Goal: Task Accomplishment & Management: Complete application form

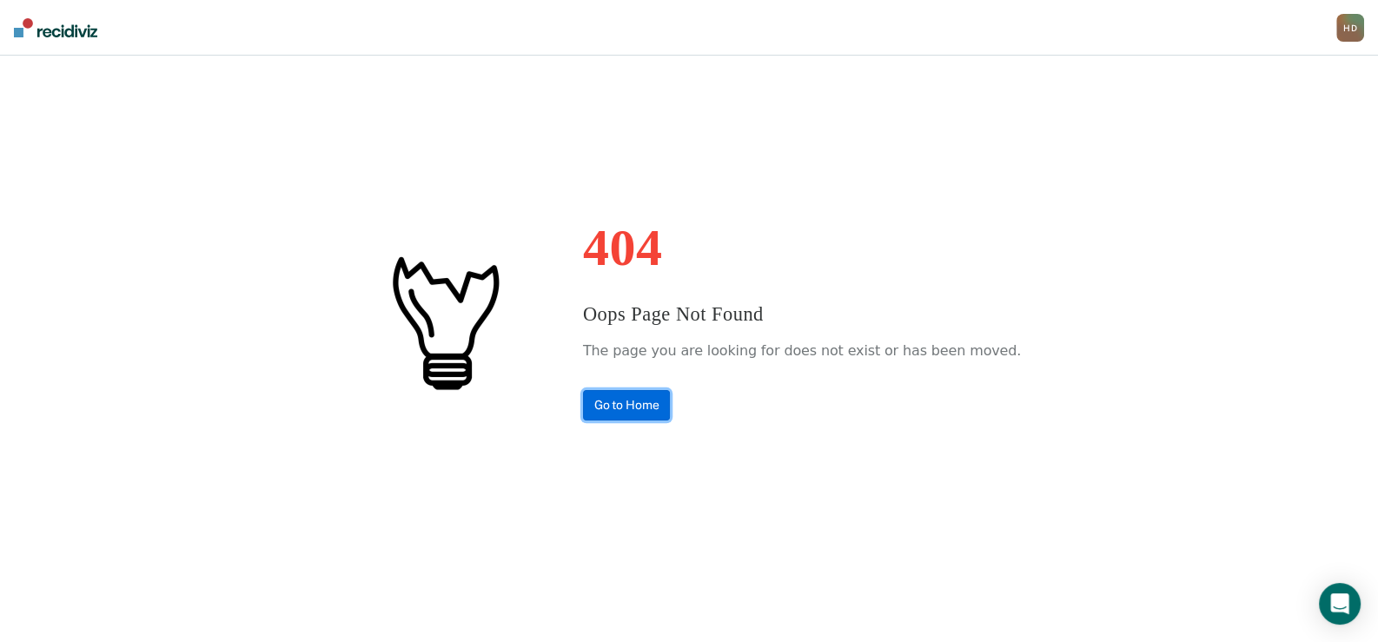
click at [656, 406] on link "Go to Home" at bounding box center [627, 405] width 88 height 30
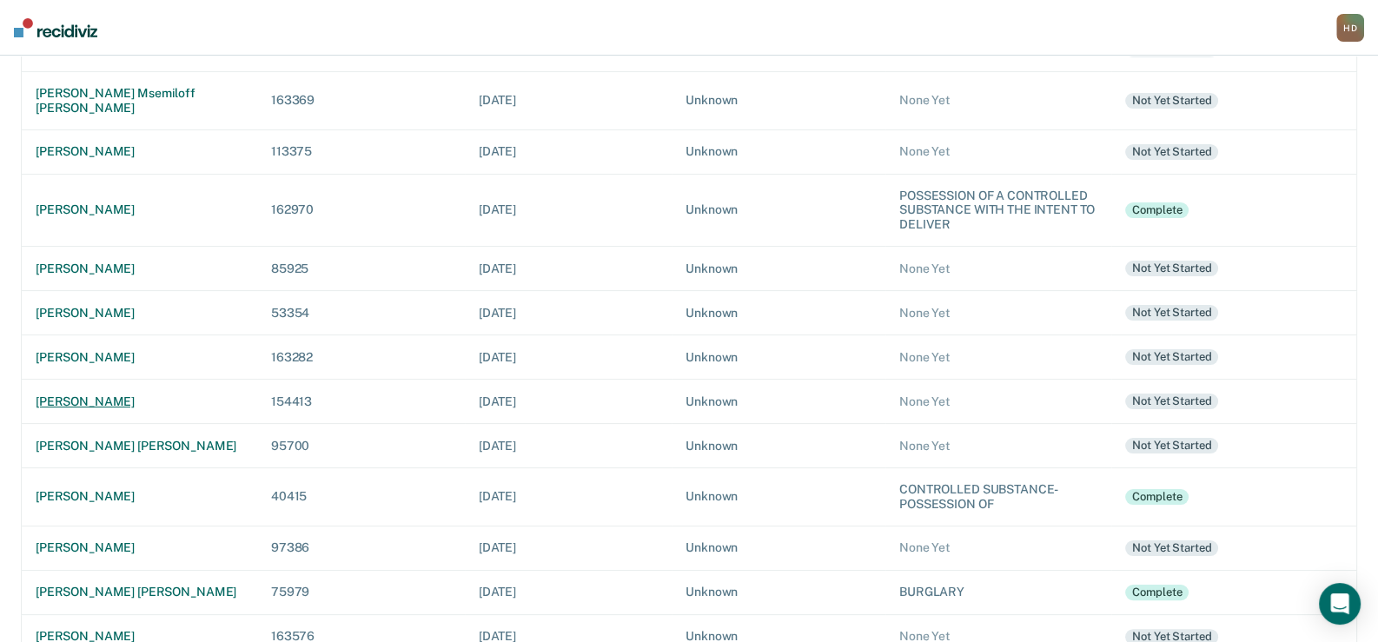
scroll to position [398, 0]
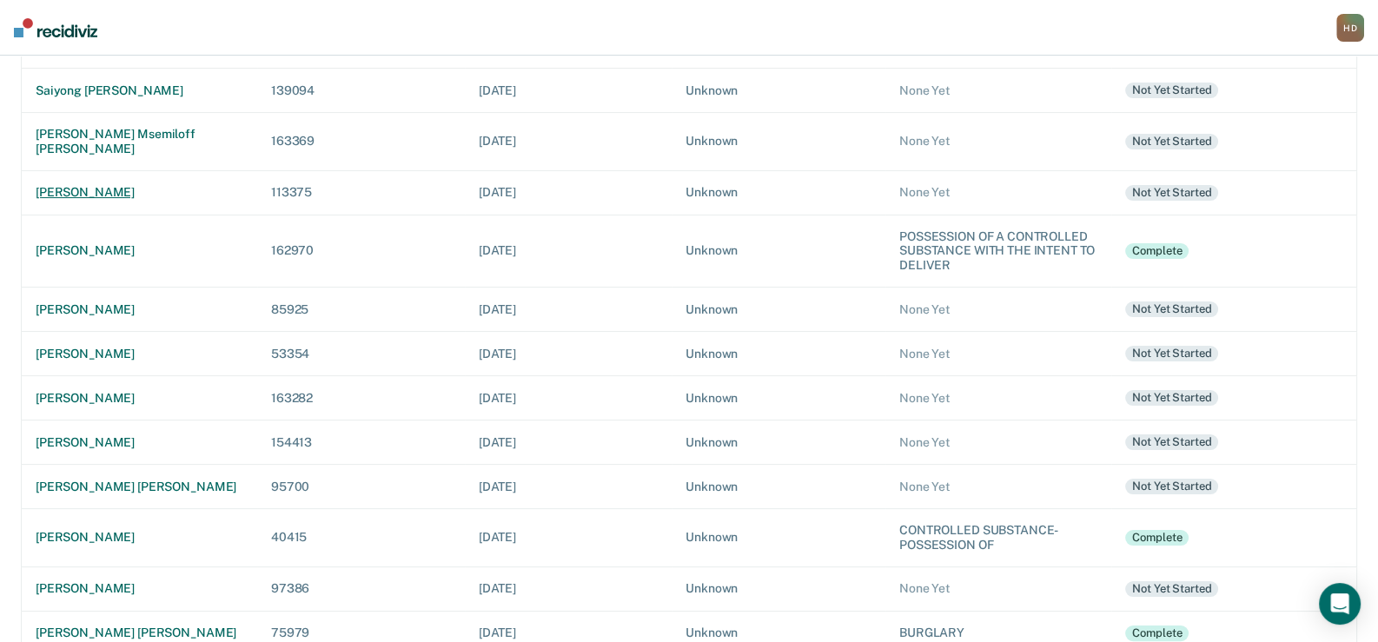
click at [96, 185] on div "[PERSON_NAME]" at bounding box center [140, 192] width 208 height 15
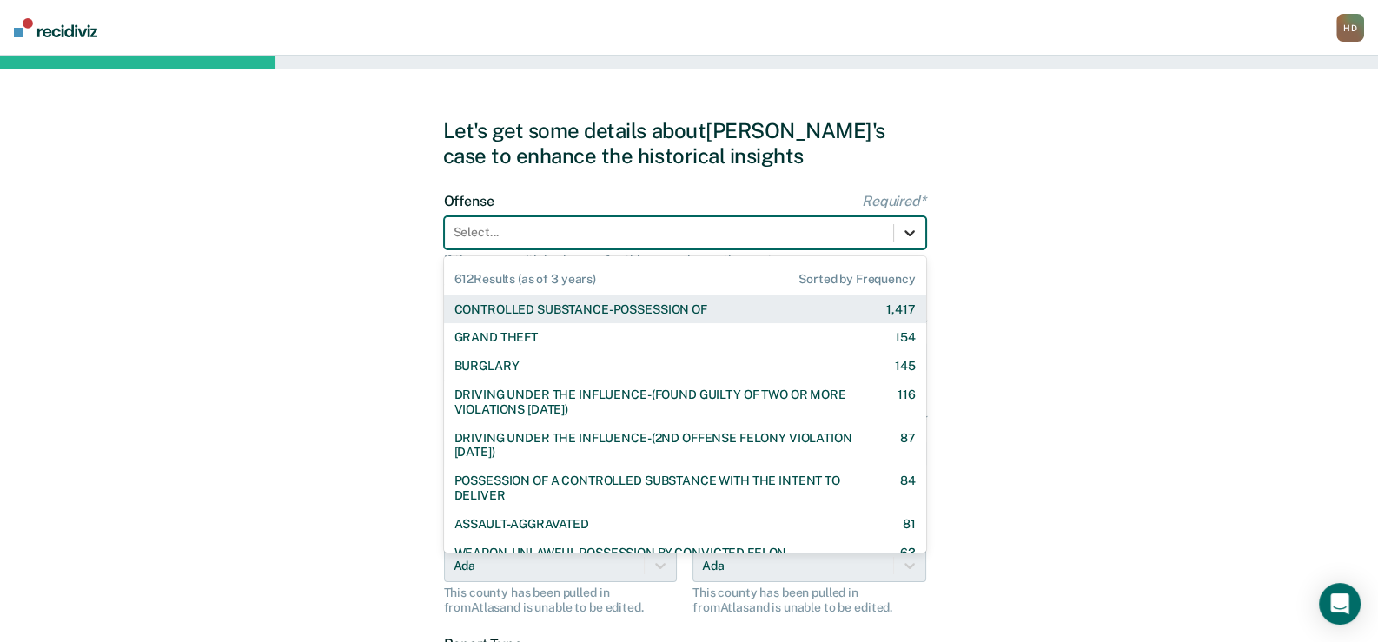
click at [908, 231] on icon at bounding box center [909, 232] width 17 height 17
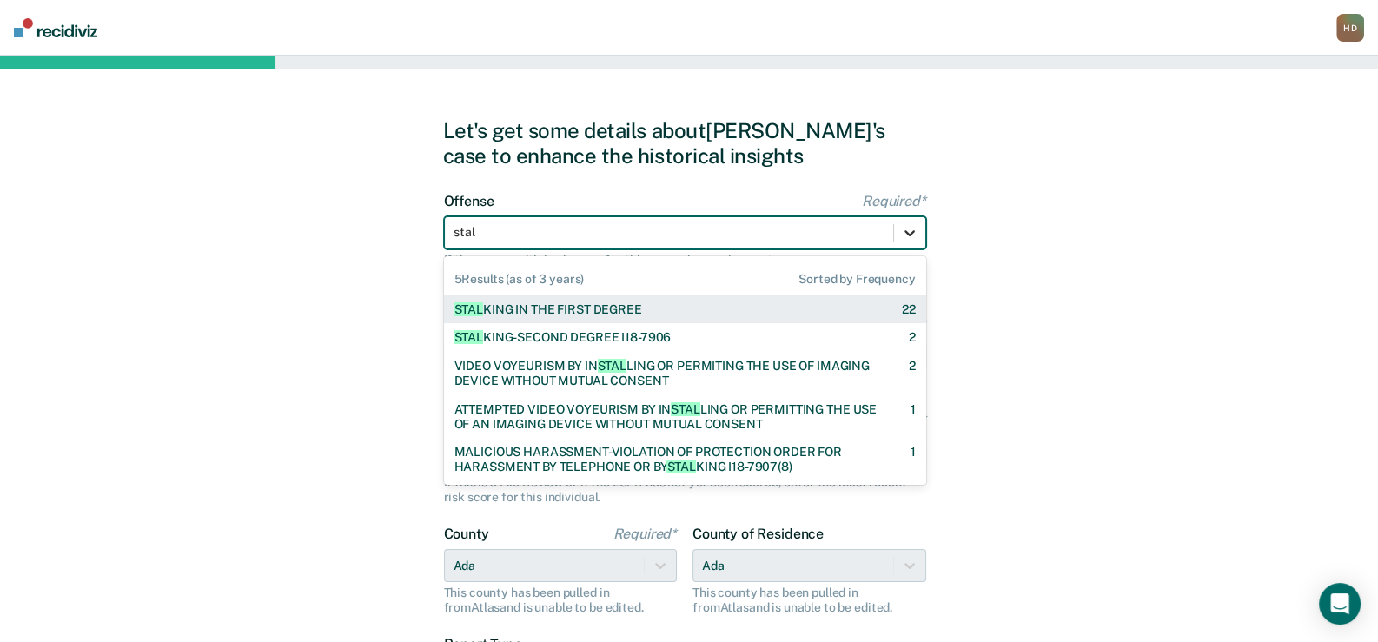
type input "stalk"
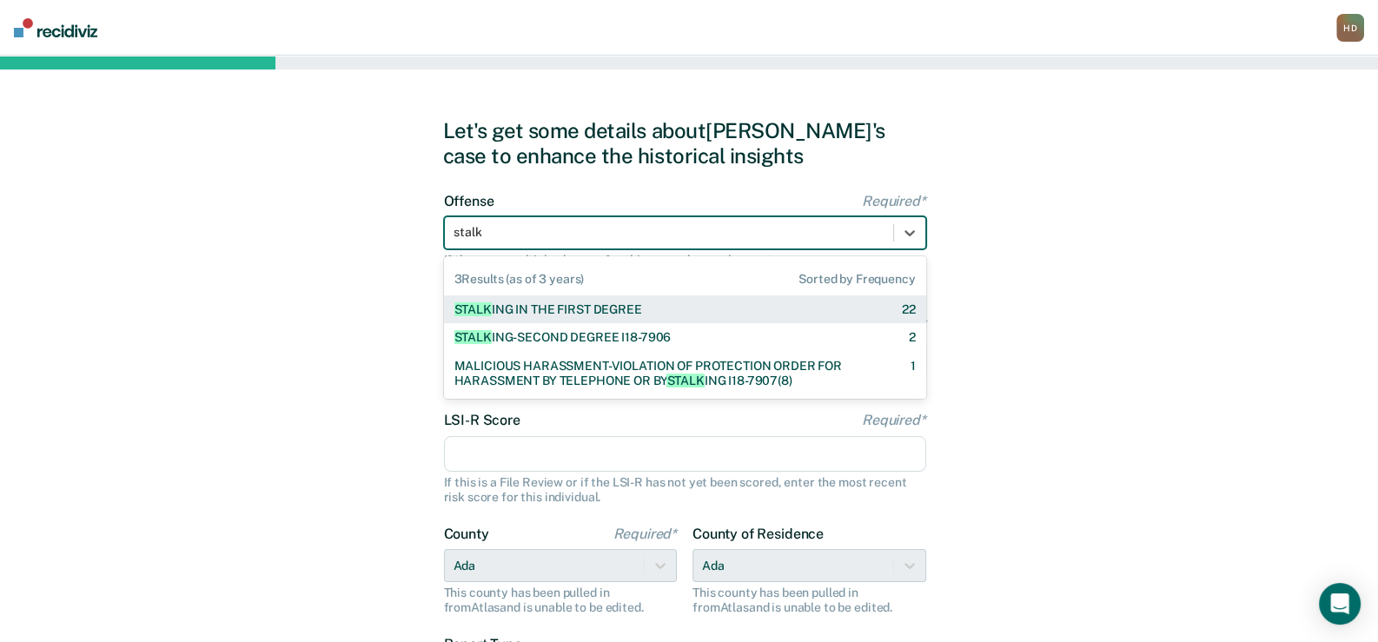
click at [634, 308] on div "STALK ING IN THE FIRST DEGREE" at bounding box center [548, 309] width 188 height 15
checkbox input "true"
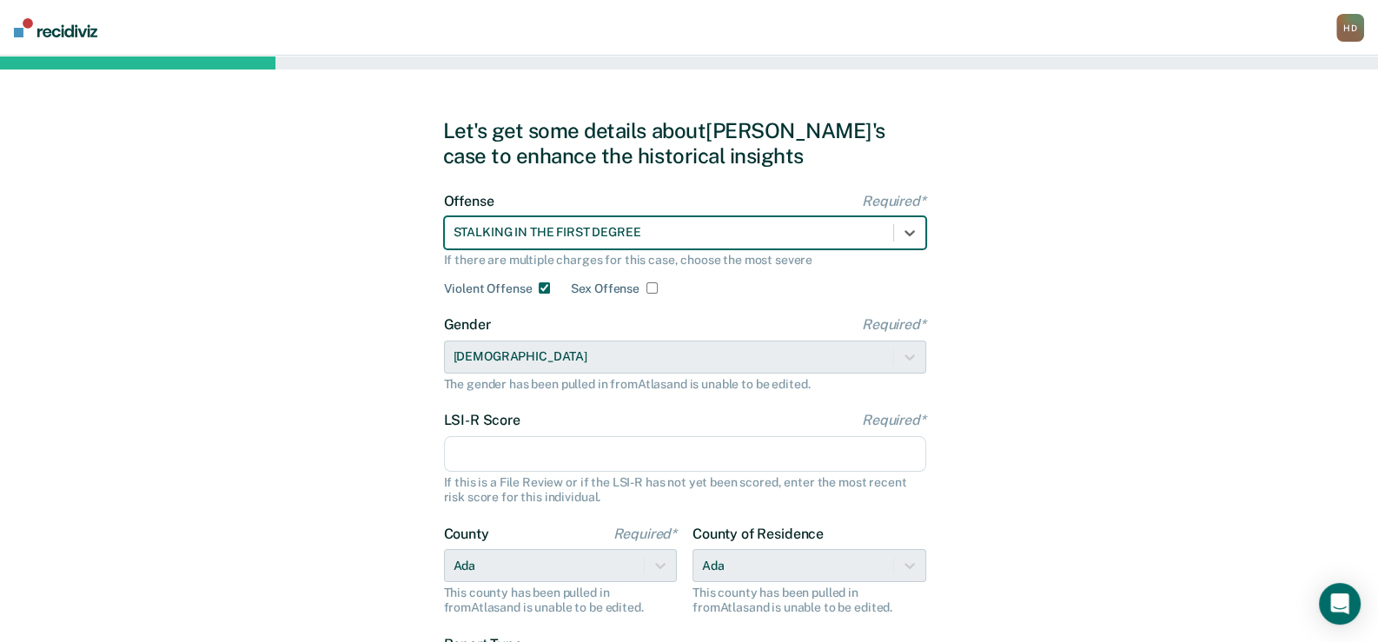
scroll to position [86, 0]
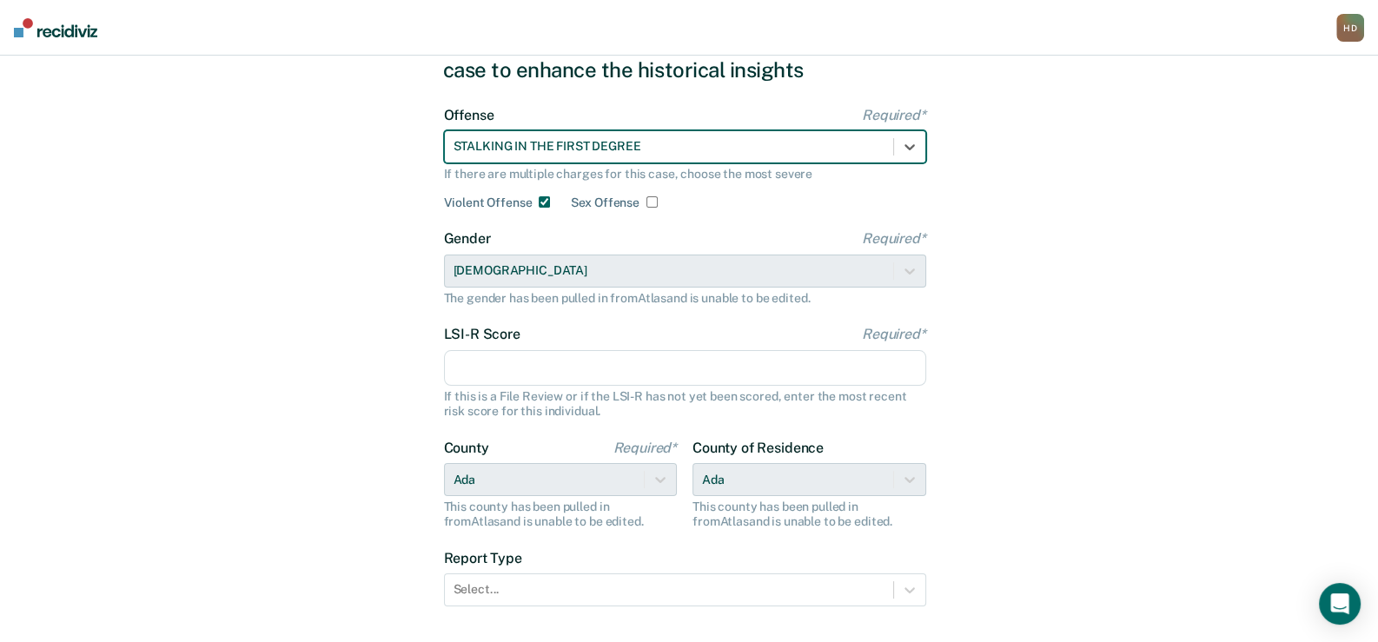
click at [564, 367] on input "LSI-R Score Required*" at bounding box center [685, 368] width 482 height 36
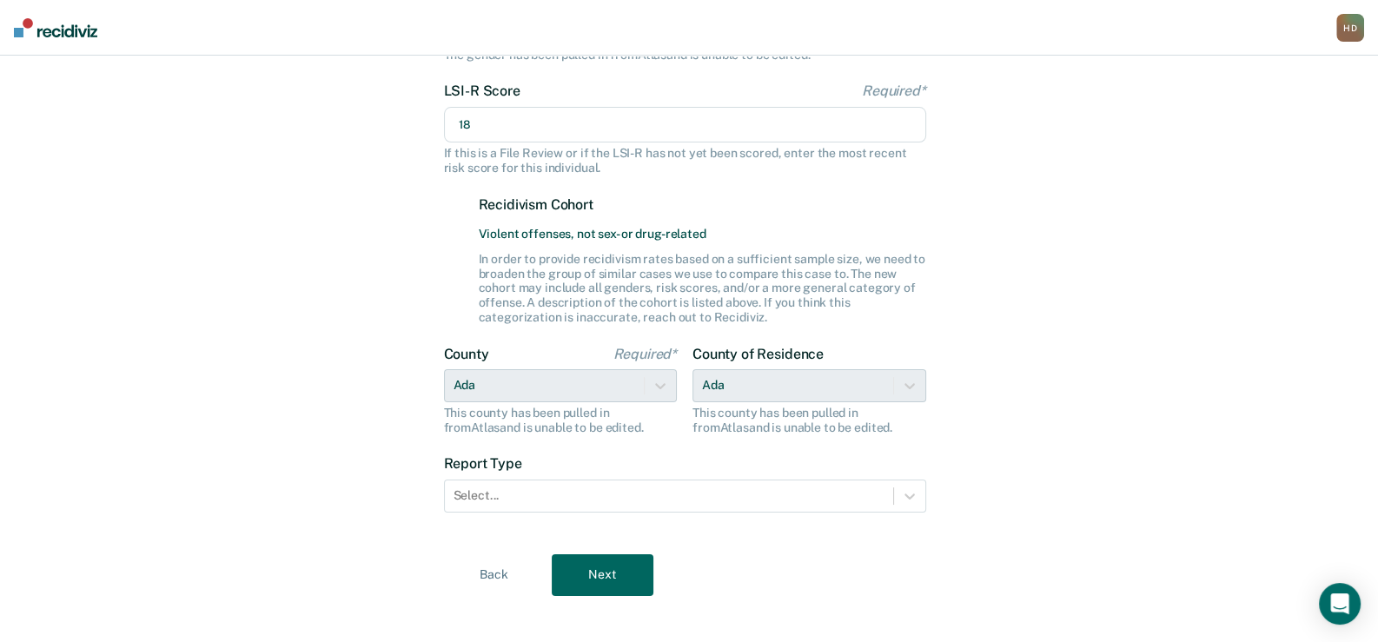
scroll to position [344, 0]
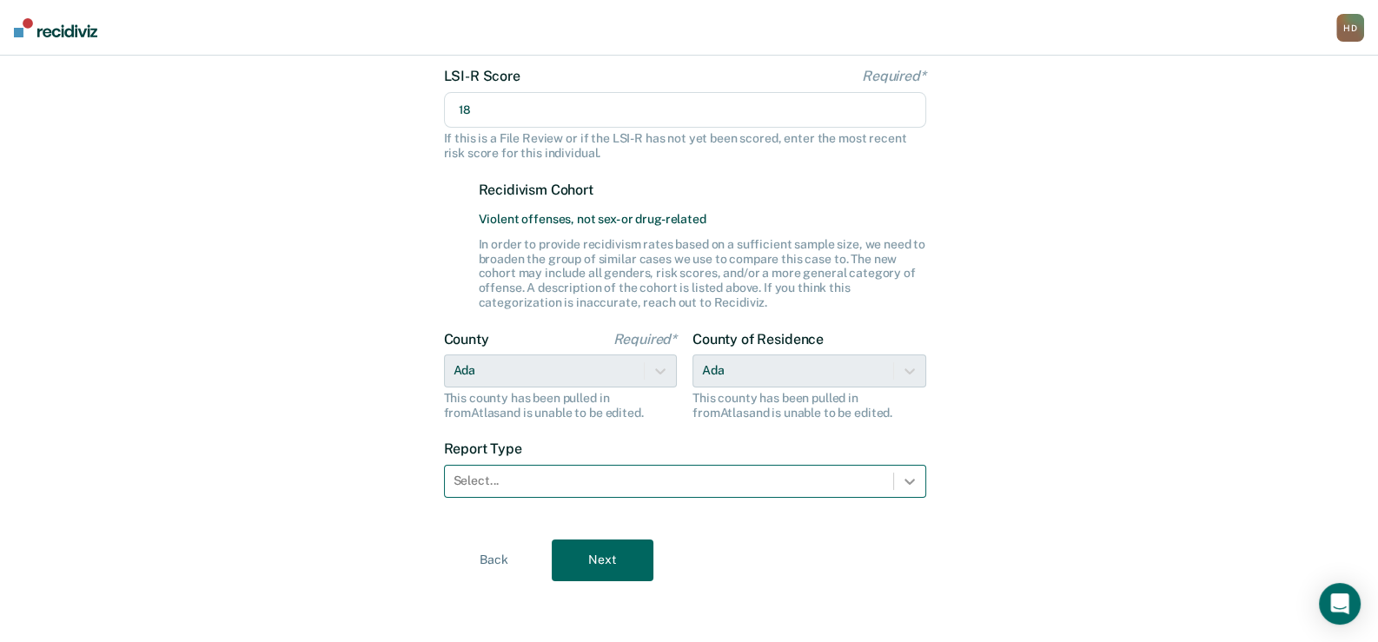
type input "18"
click at [908, 481] on icon at bounding box center [909, 482] width 10 height 6
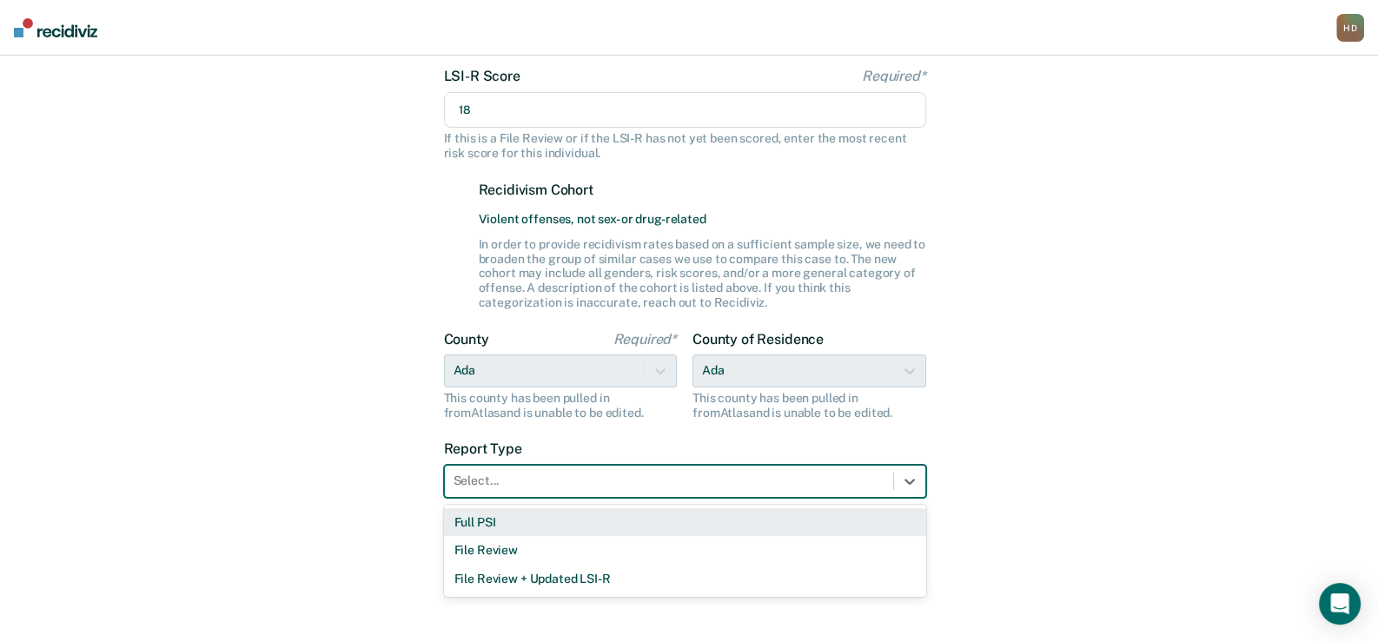
click at [506, 526] on div "Full PSI" at bounding box center [685, 522] width 482 height 29
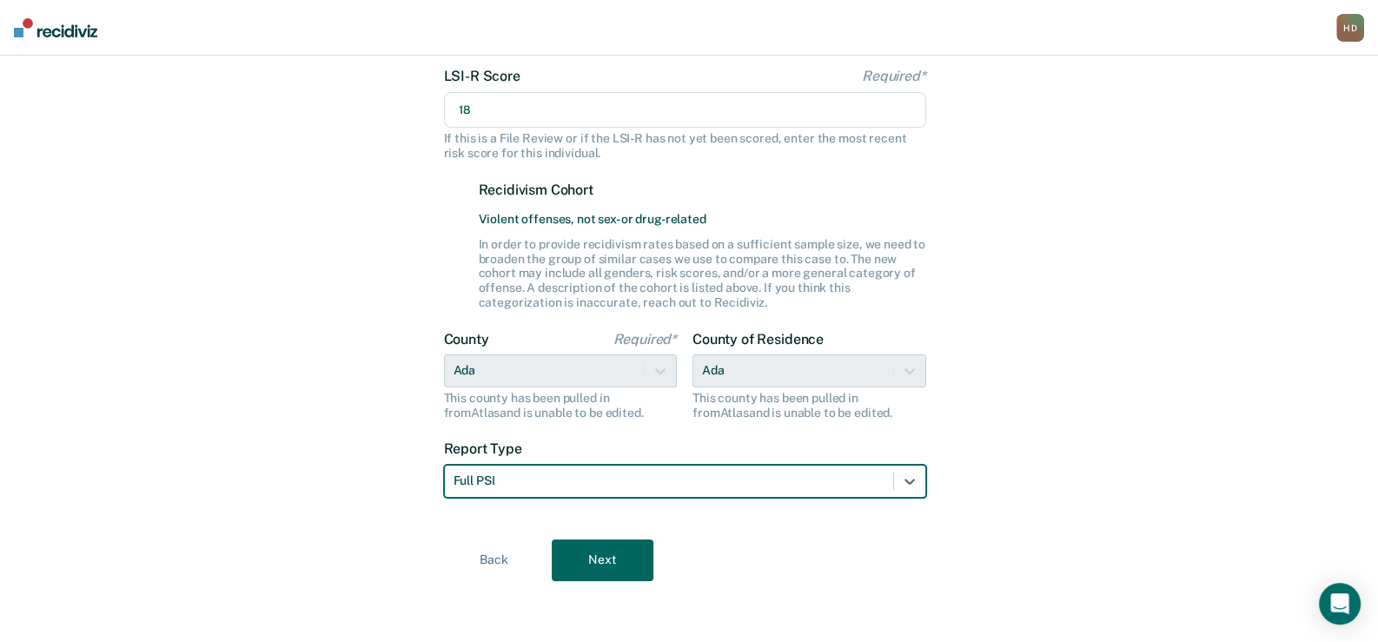
click at [599, 569] on button "Next" at bounding box center [603, 560] width 102 height 42
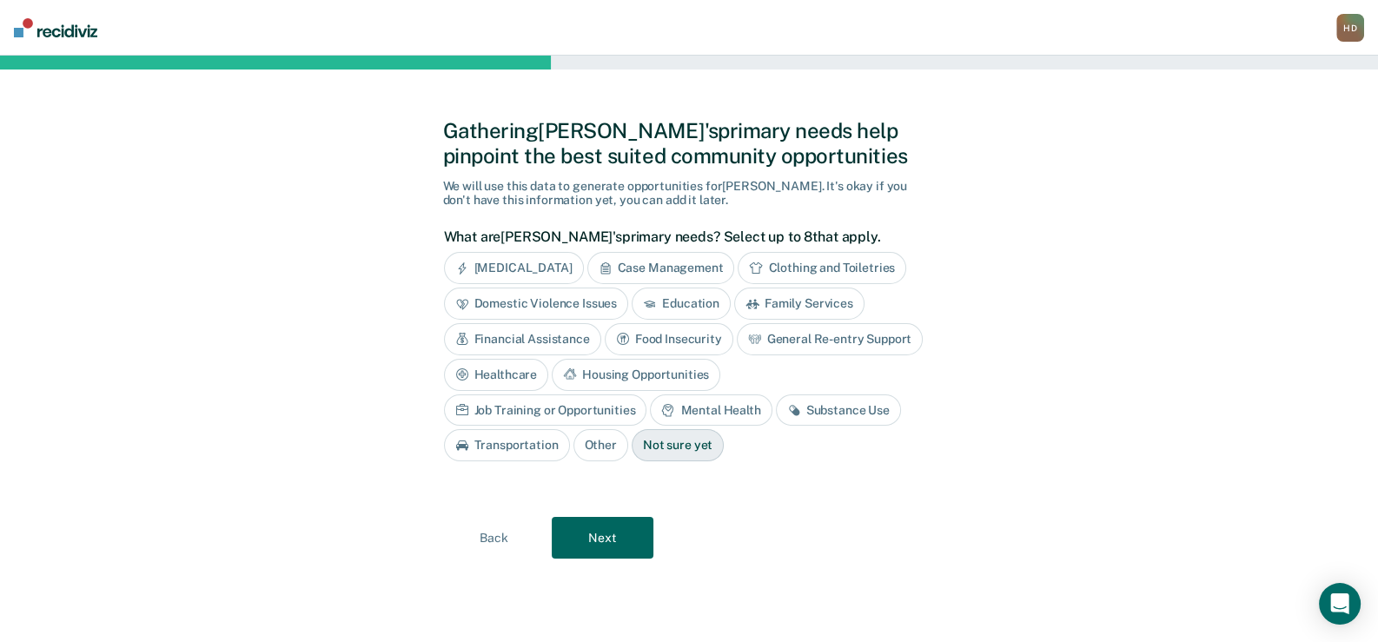
scroll to position [0, 0]
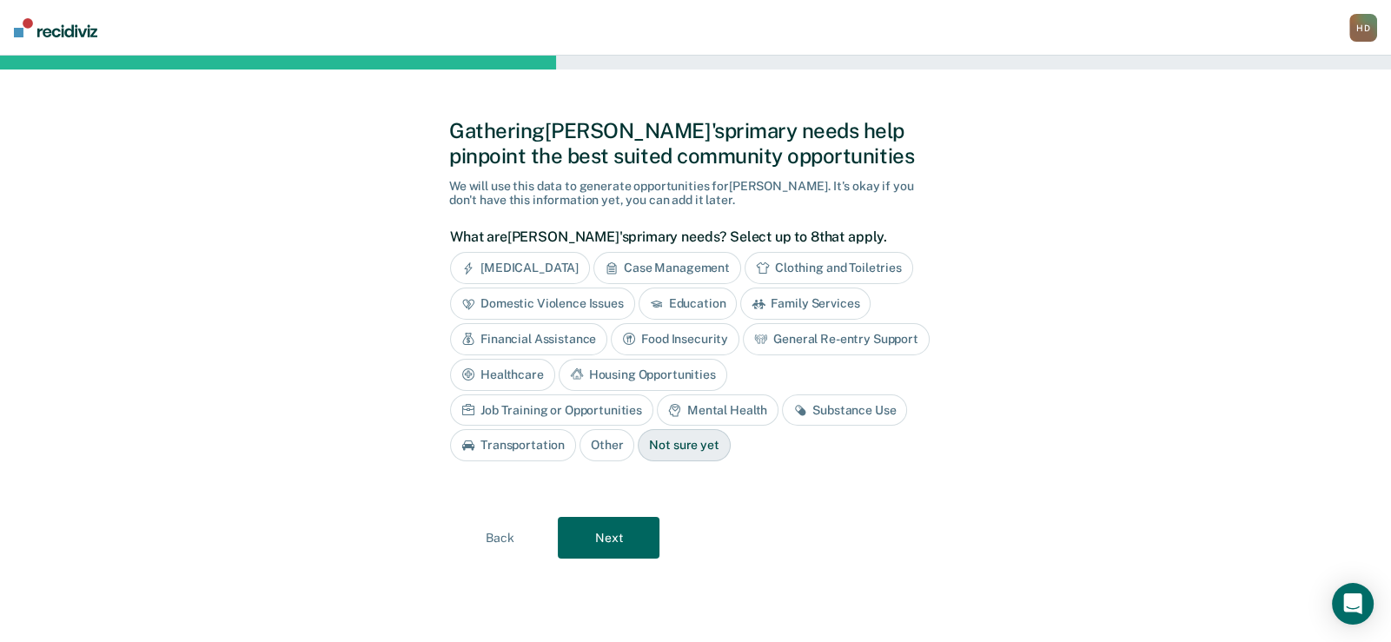
click at [698, 271] on div "Case Management" at bounding box center [667, 268] width 148 height 32
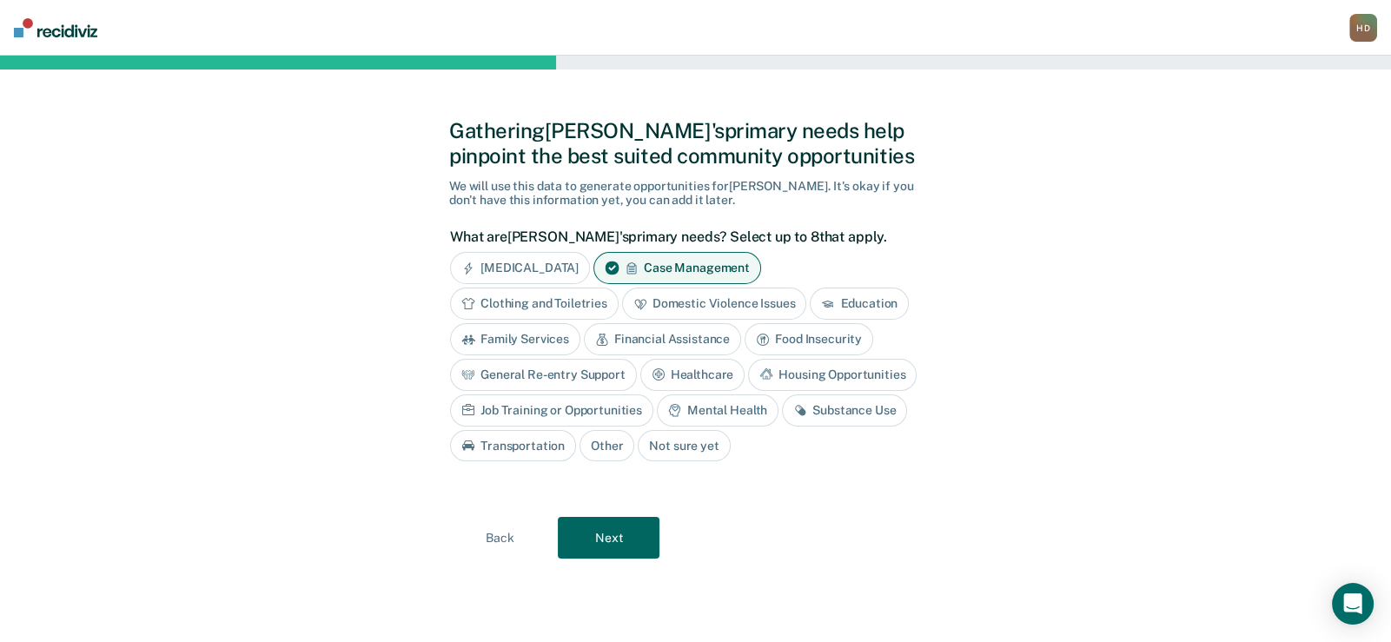
click at [728, 410] on div "Mental Health" at bounding box center [718, 410] width 122 height 32
click at [511, 268] on div "[MEDICAL_DATA]" at bounding box center [520, 268] width 140 height 32
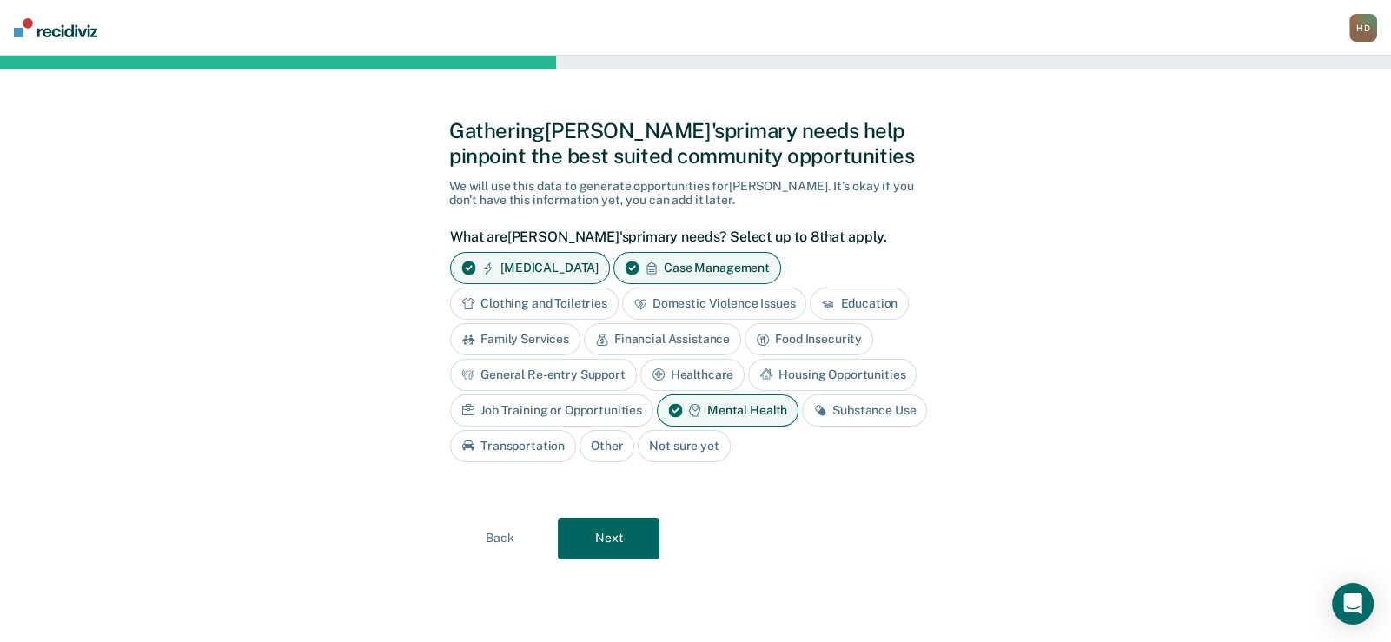
click at [581, 404] on div "Job Training or Opportunities" at bounding box center [551, 410] width 203 height 32
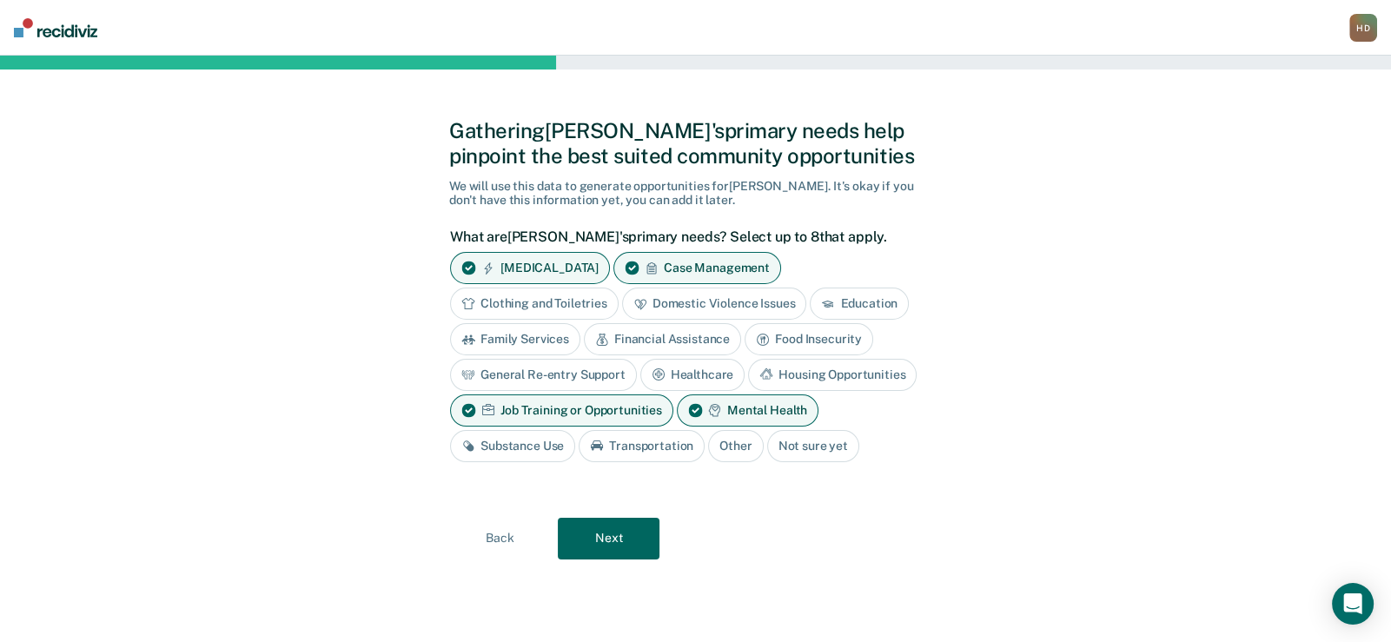
click at [601, 538] on button "Next" at bounding box center [609, 539] width 102 height 42
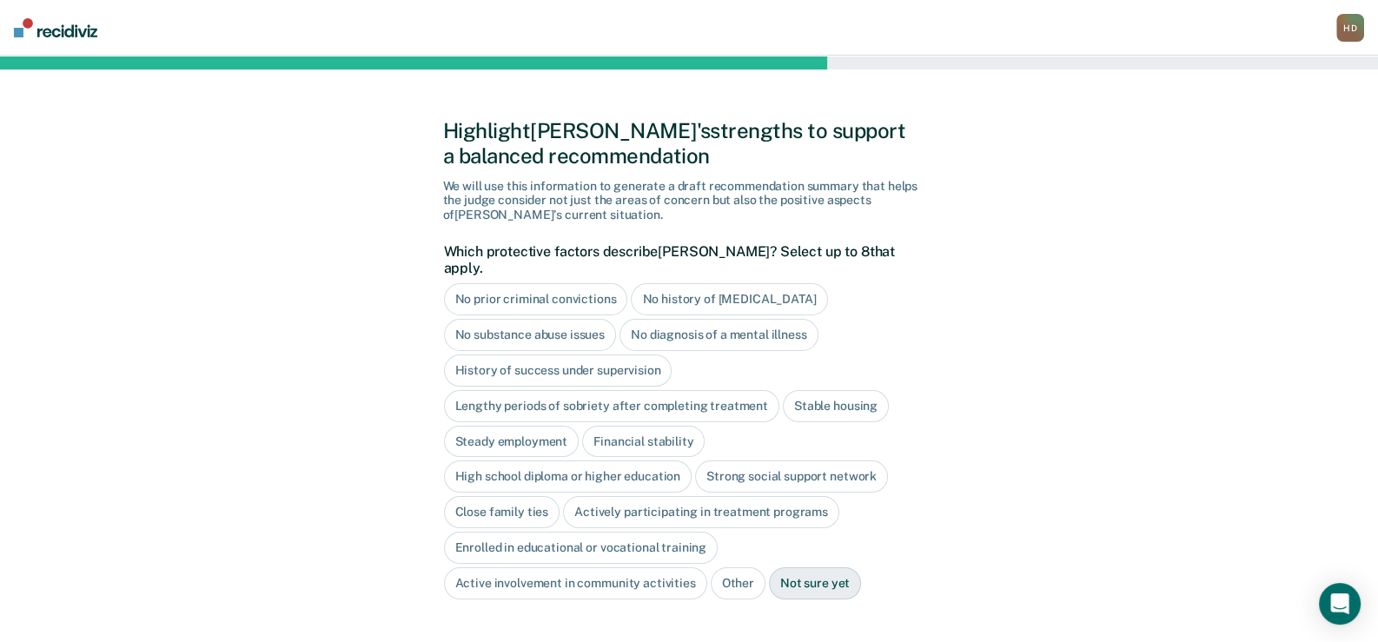
click at [695, 283] on div "No history of [MEDICAL_DATA]" at bounding box center [729, 299] width 196 height 32
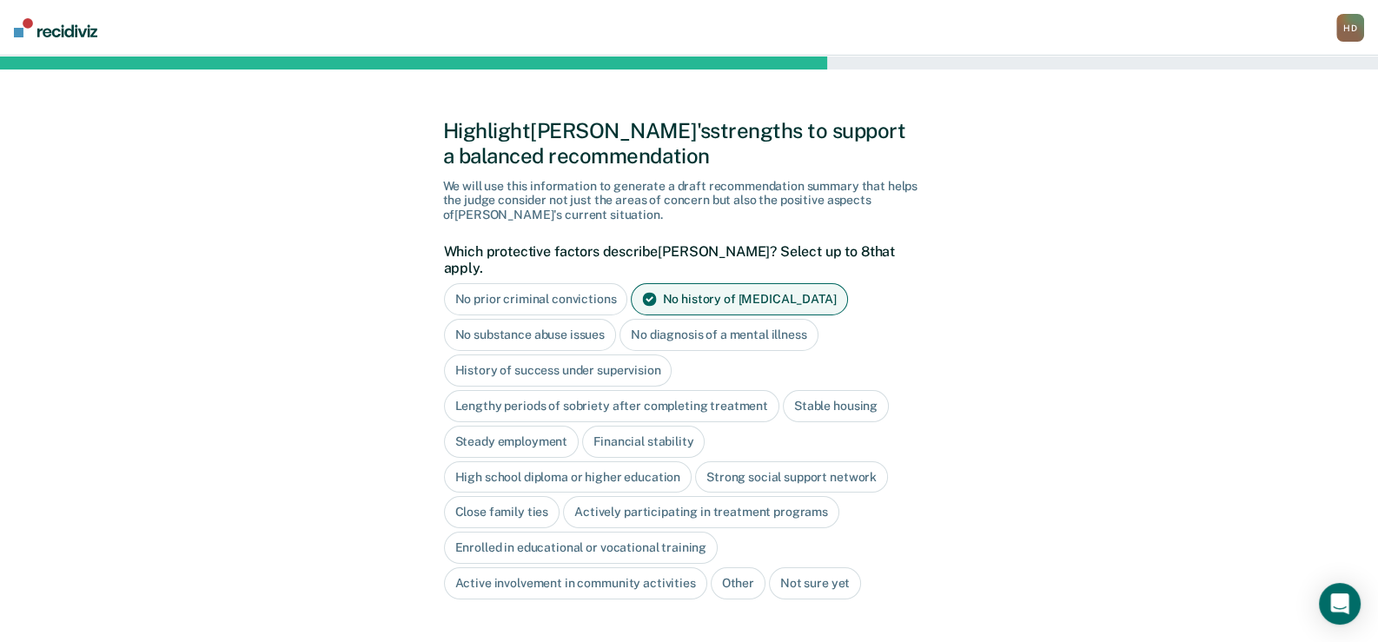
click at [760, 285] on div "No history of [MEDICAL_DATA]" at bounding box center [739, 299] width 216 height 32
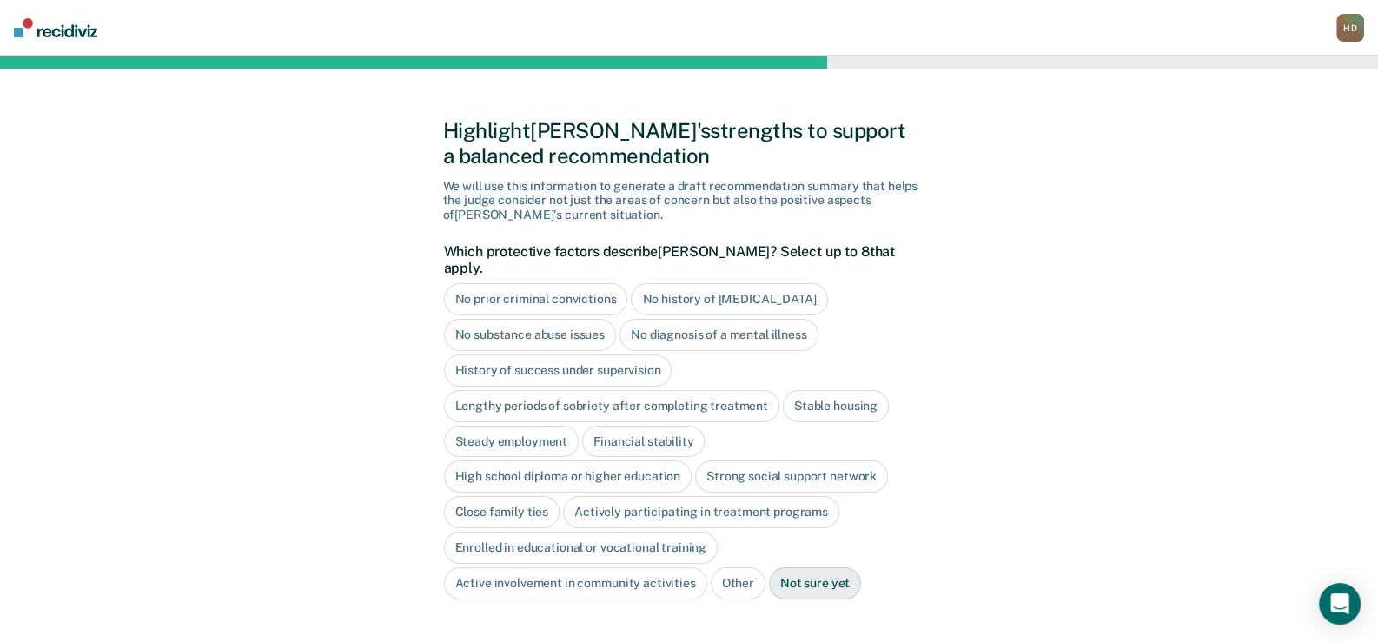
click at [526, 354] on div "History of success under supervision" at bounding box center [558, 370] width 228 height 32
click at [850, 390] on div "Stable housing" at bounding box center [836, 406] width 106 height 32
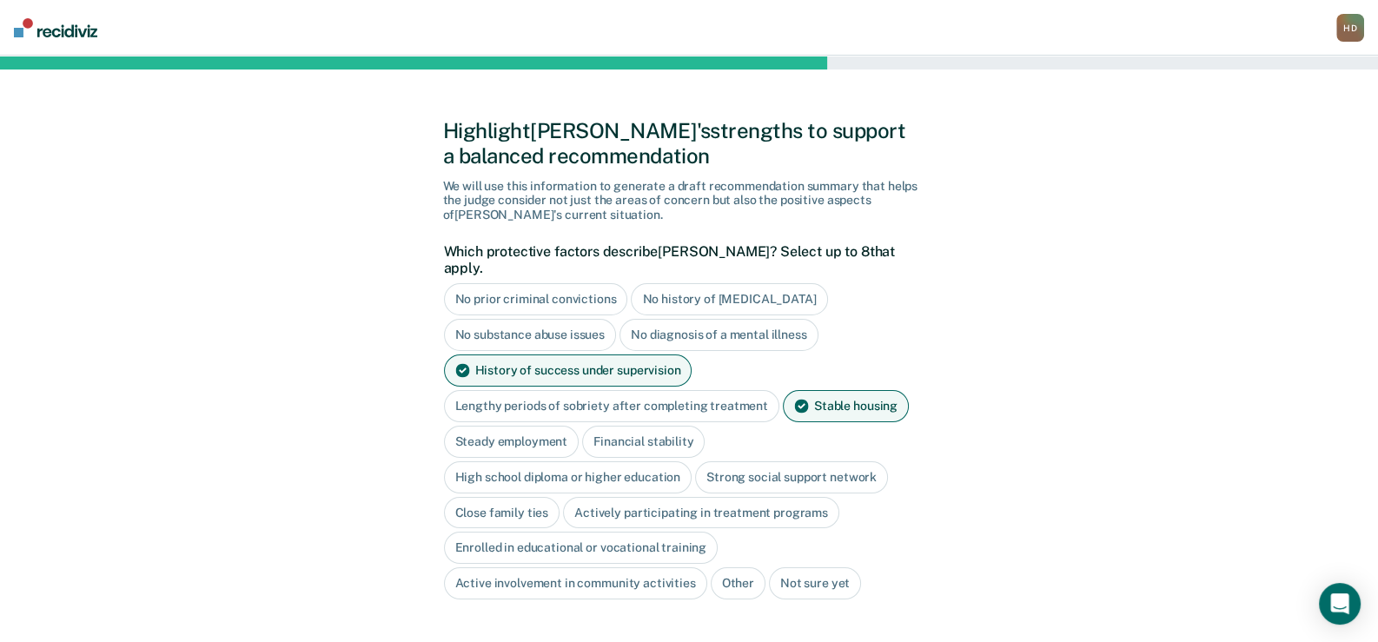
click at [639, 426] on div "Financial stability" at bounding box center [643, 442] width 122 height 32
click at [619, 461] on div "High school diploma or higher education" at bounding box center [568, 477] width 248 height 32
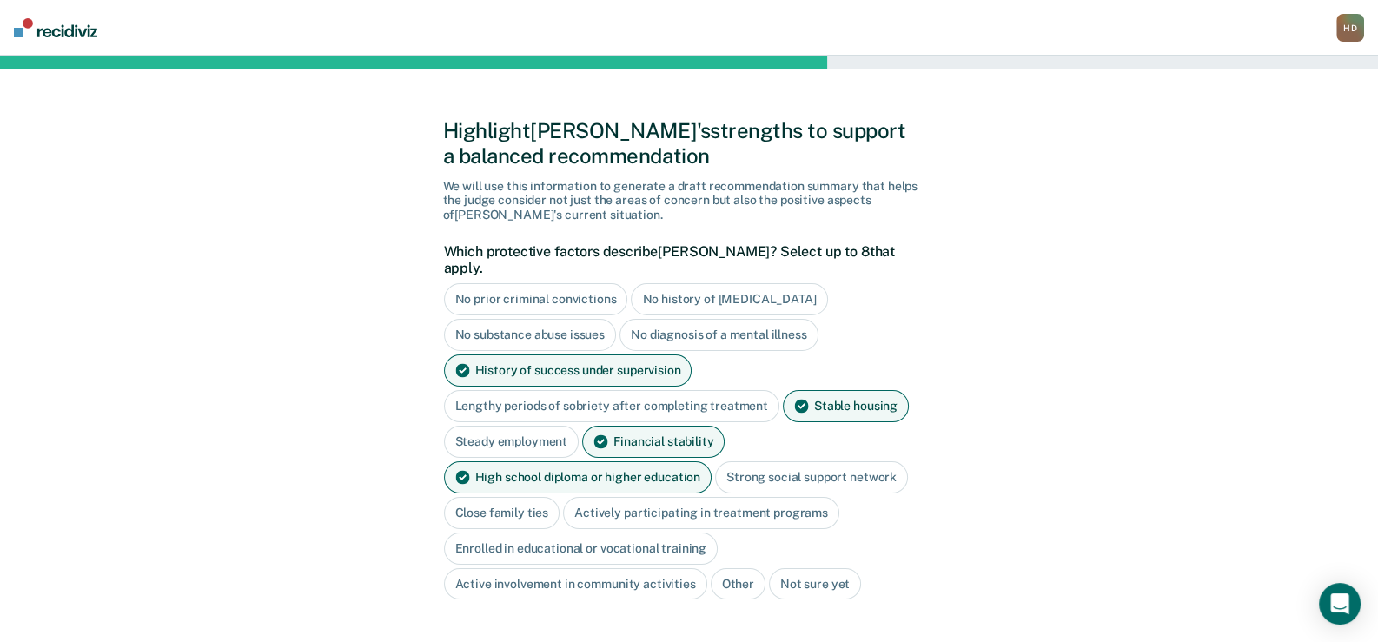
click at [502, 497] on div "Close family ties" at bounding box center [502, 513] width 116 height 32
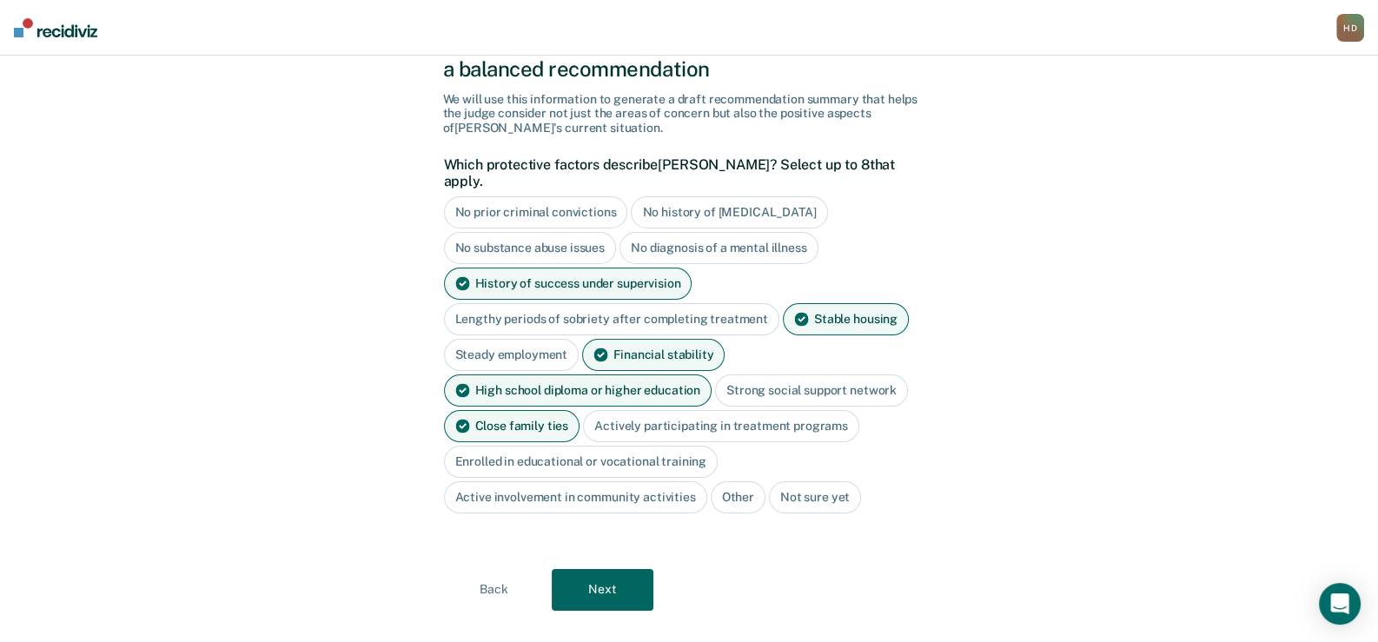
scroll to position [98, 0]
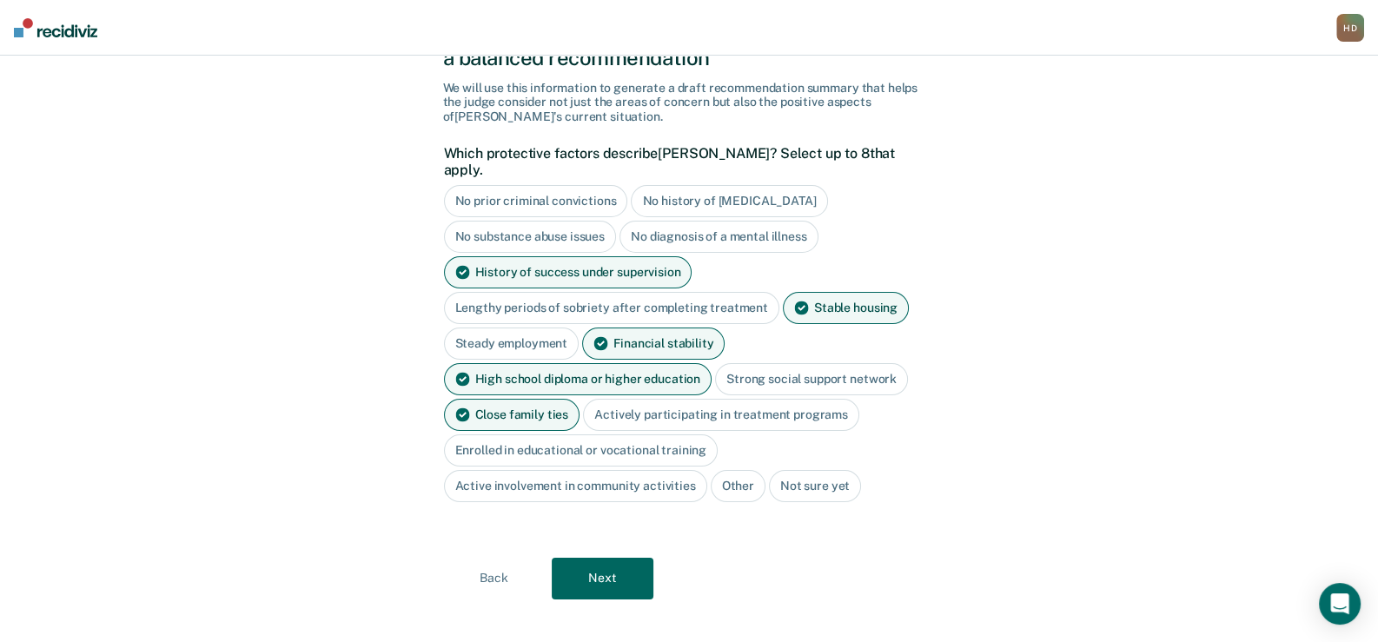
click at [611, 558] on button "Next" at bounding box center [603, 579] width 102 height 42
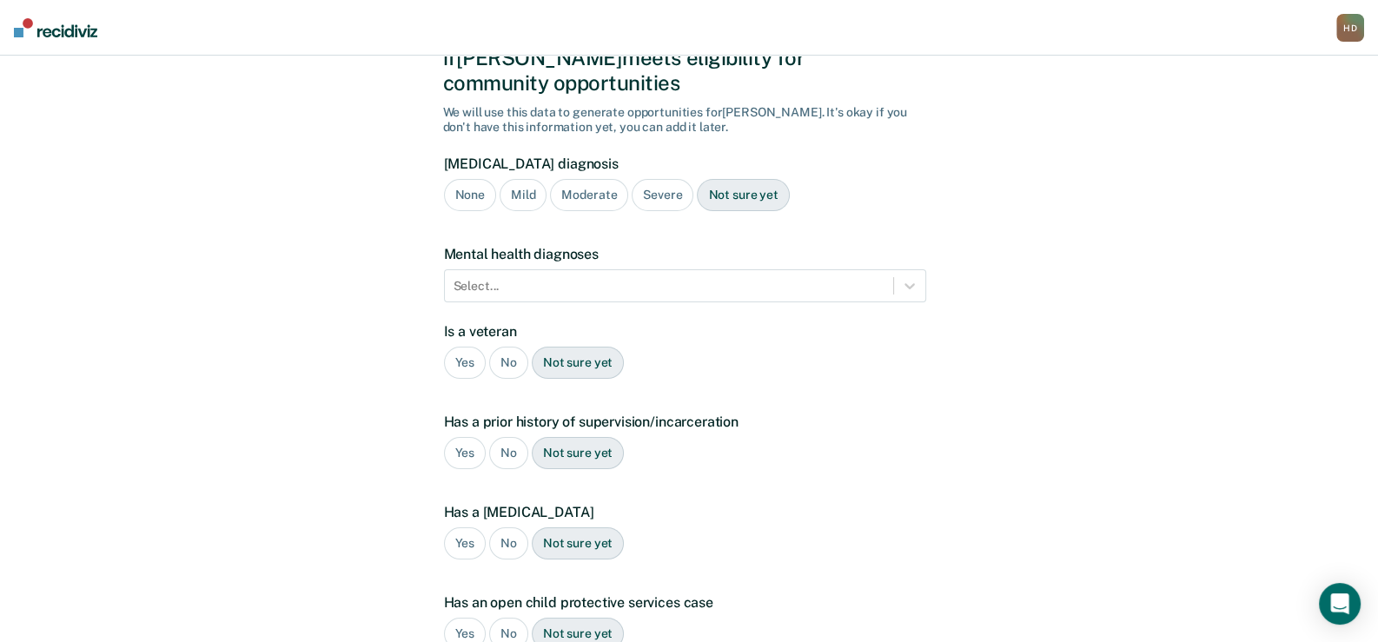
scroll to position [329, 0]
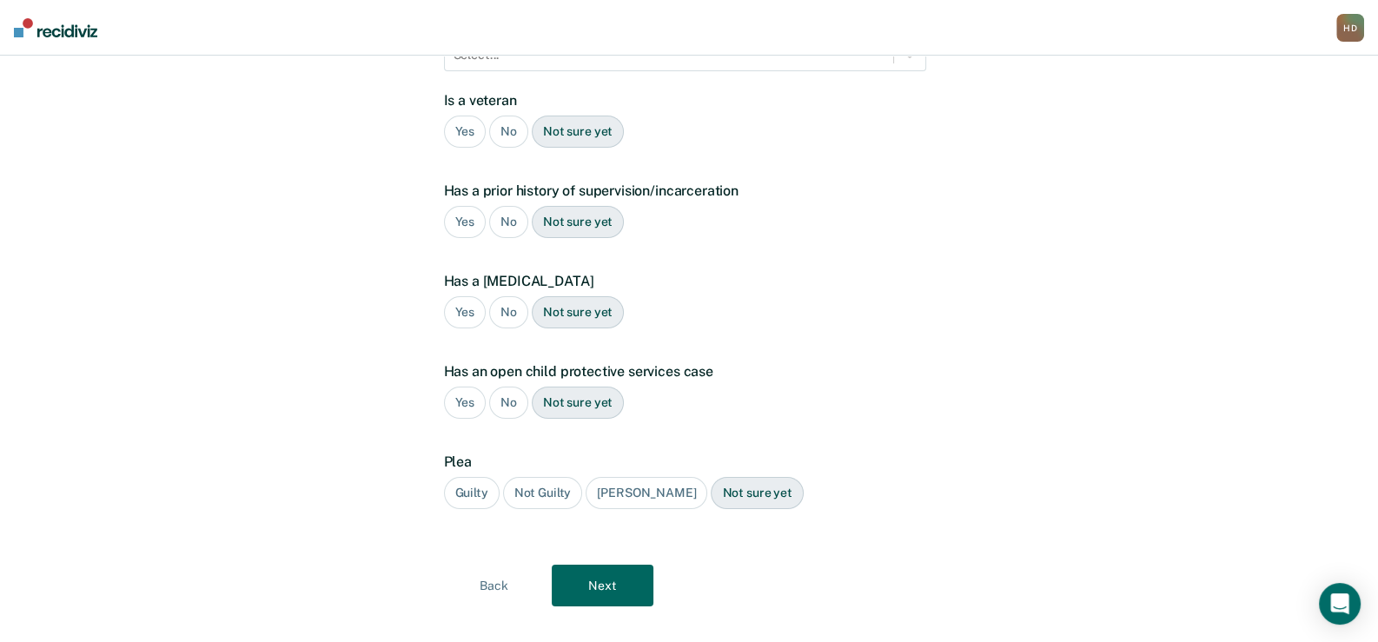
click at [513, 116] on div "No" at bounding box center [508, 132] width 39 height 32
click at [463, 206] on div "Yes" at bounding box center [465, 222] width 43 height 32
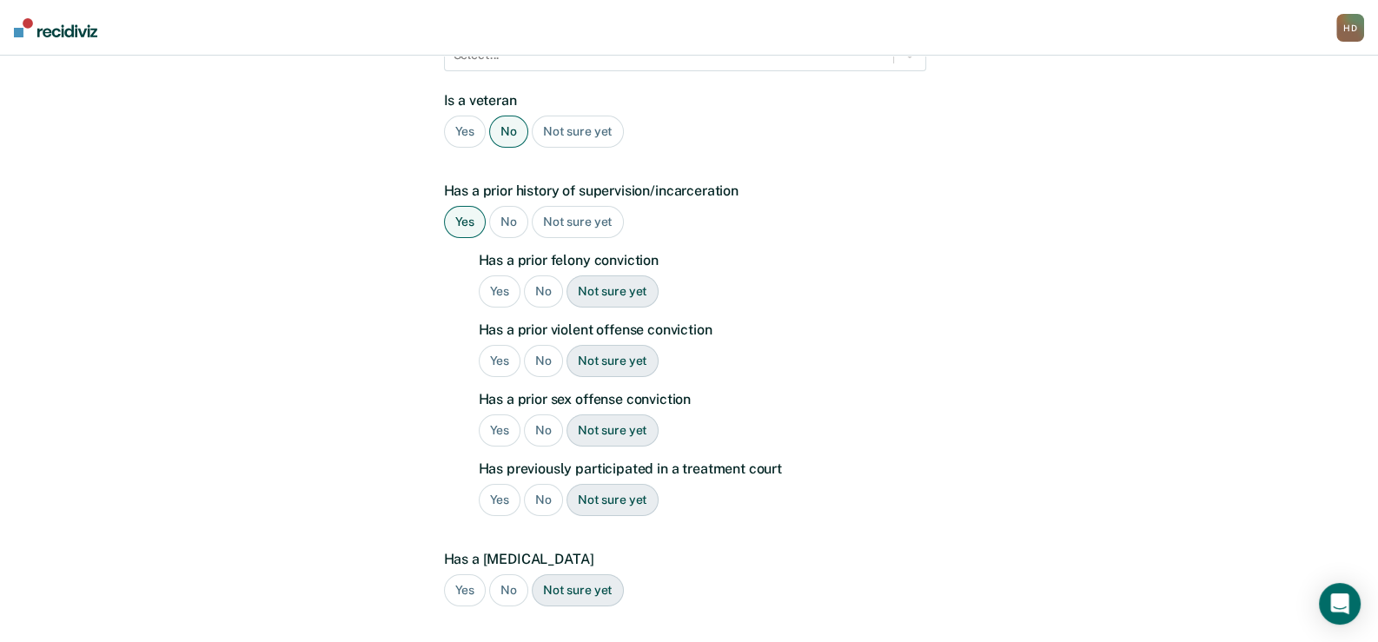
click at [542, 275] on div "No" at bounding box center [543, 291] width 39 height 32
click at [544, 345] on div "No" at bounding box center [543, 361] width 39 height 32
click at [535, 414] on div "No" at bounding box center [543, 430] width 39 height 32
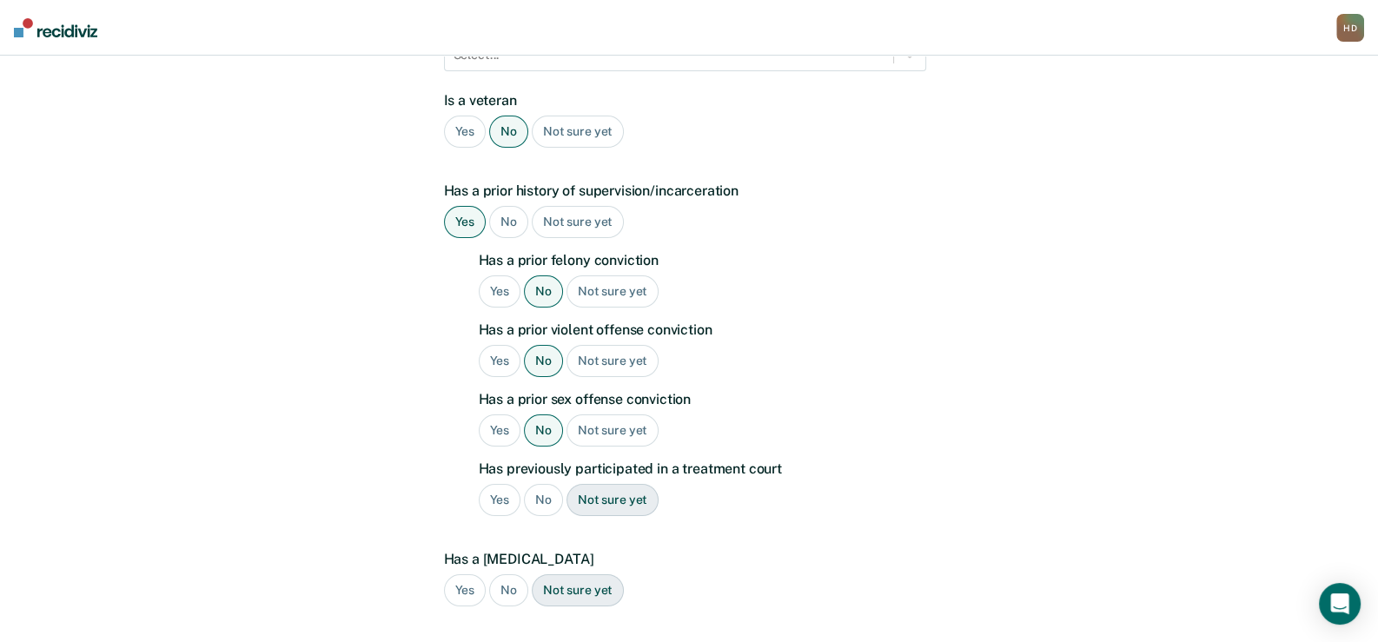
click at [534, 484] on div "No" at bounding box center [543, 500] width 39 height 32
click at [598, 574] on div "Not sure yet" at bounding box center [578, 590] width 92 height 32
click at [572, 574] on div "Not sure yet" at bounding box center [578, 590] width 92 height 32
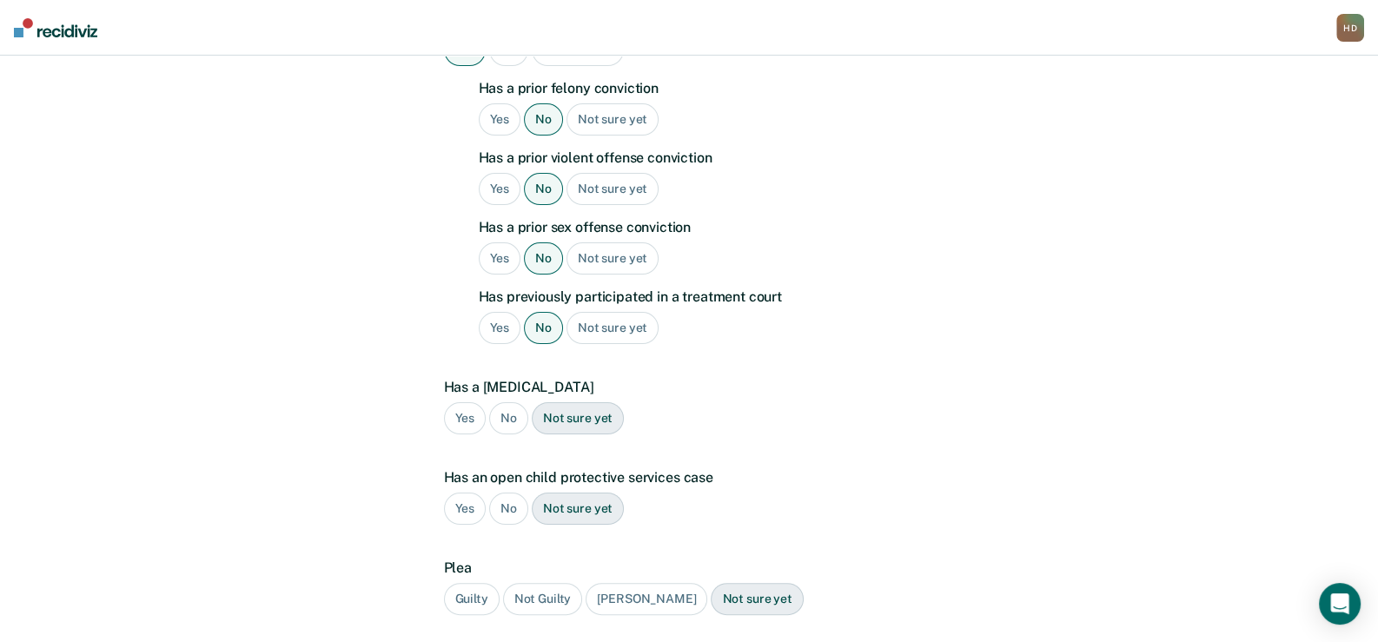
scroll to position [503, 0]
click at [506, 491] on div "No" at bounding box center [508, 507] width 39 height 32
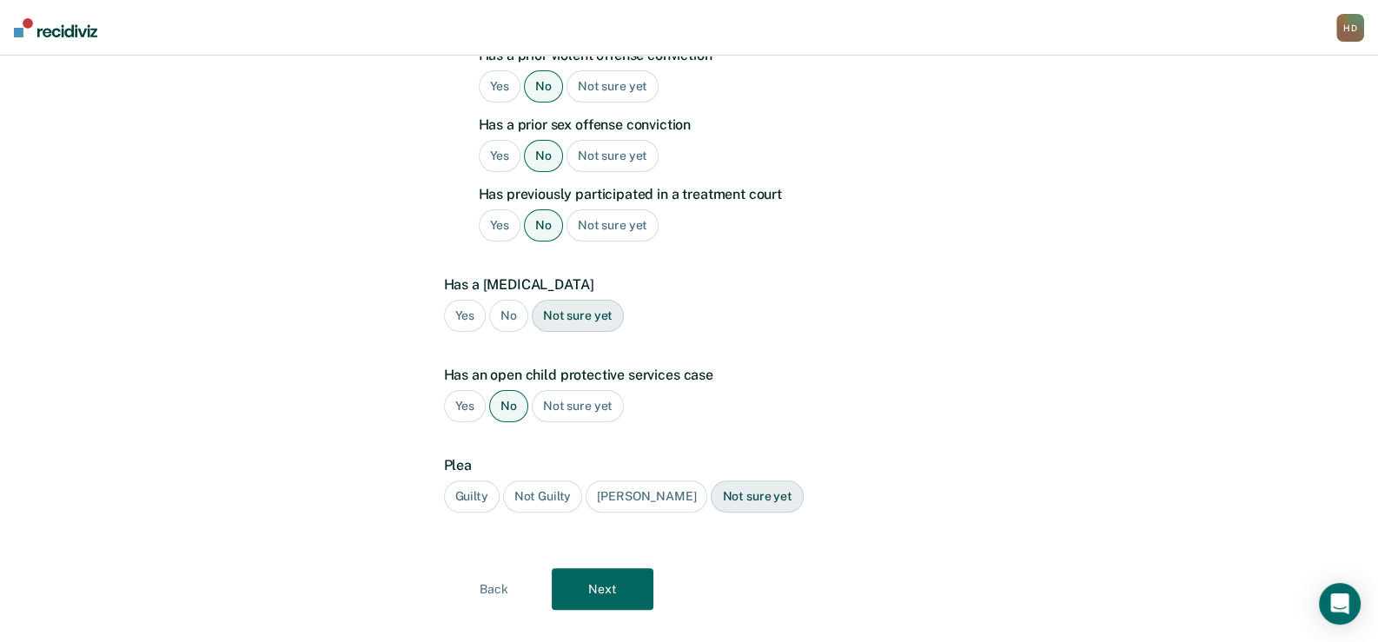
scroll to position [605, 0]
click at [459, 479] on div "Guilty" at bounding box center [472, 495] width 56 height 32
click at [611, 566] on button "Next" at bounding box center [603, 587] width 102 height 42
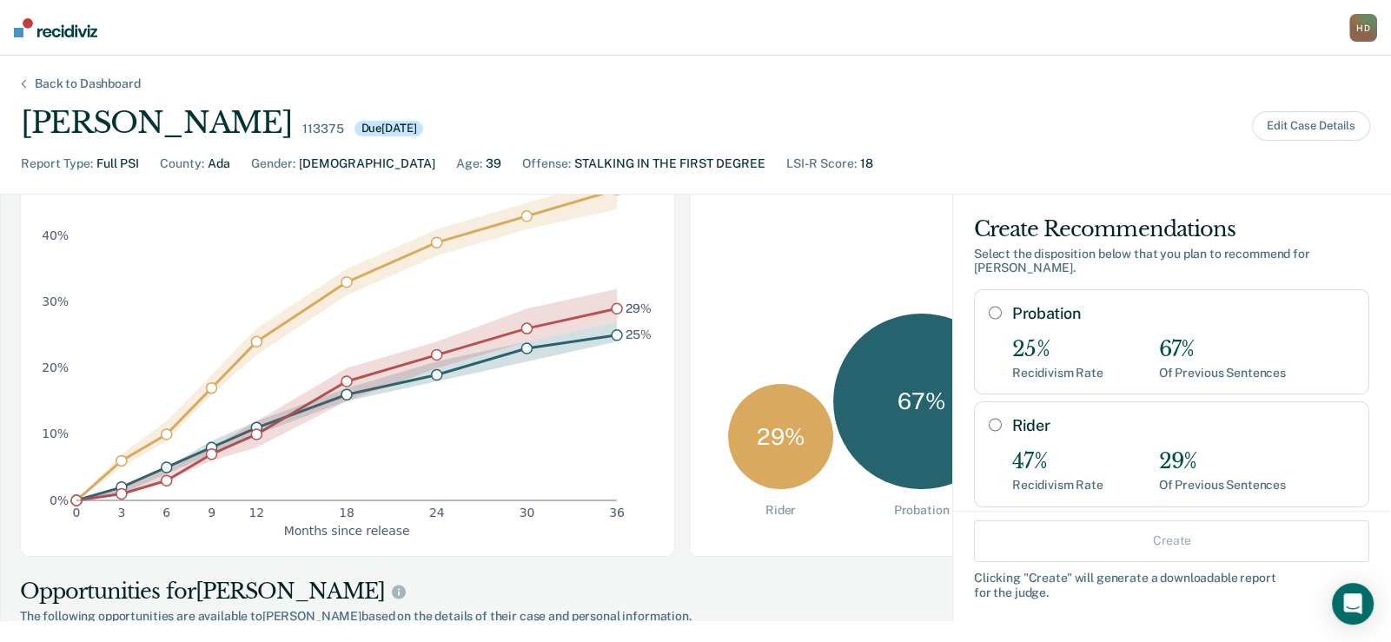
scroll to position [261, 0]
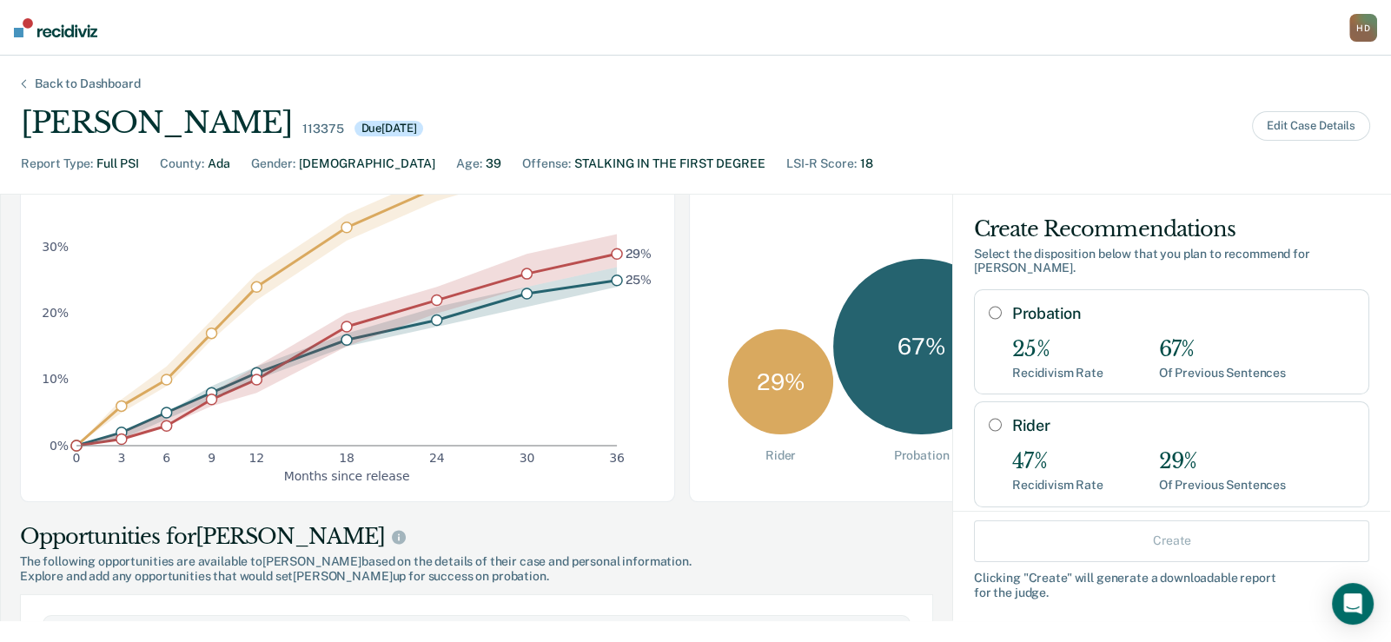
click at [989, 312] on input "Probation" at bounding box center [995, 313] width 13 height 14
radio input "true"
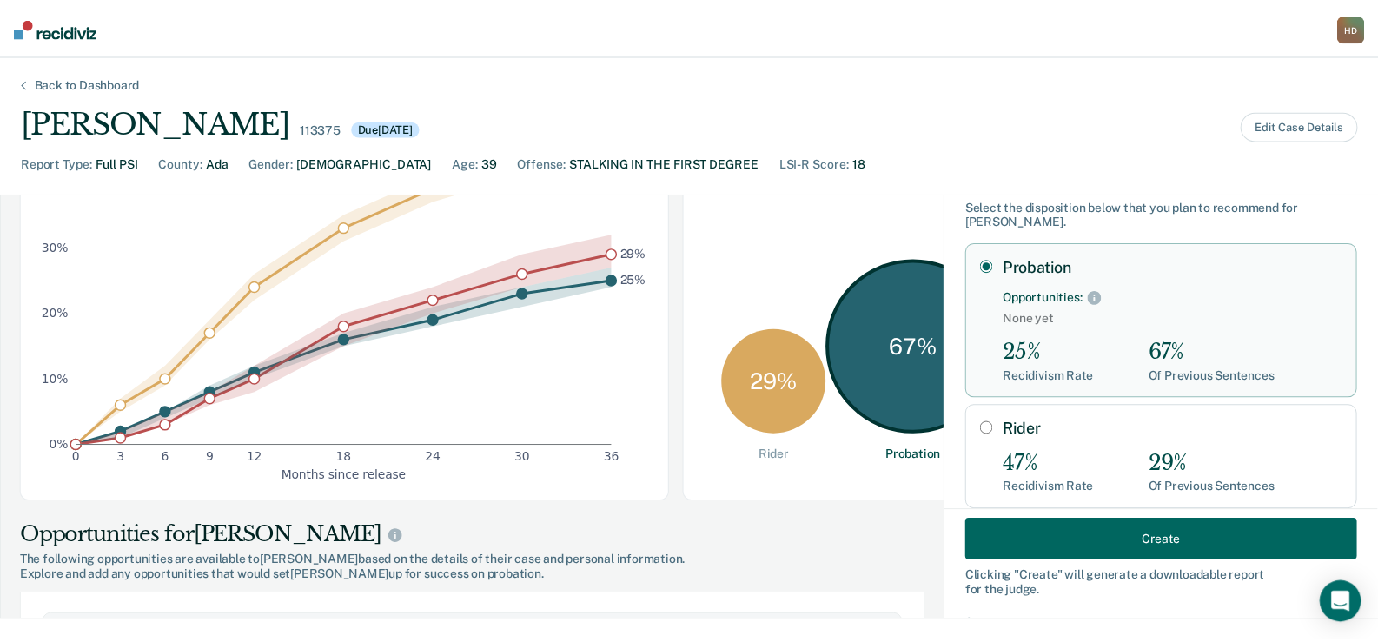
scroll to position [86, 0]
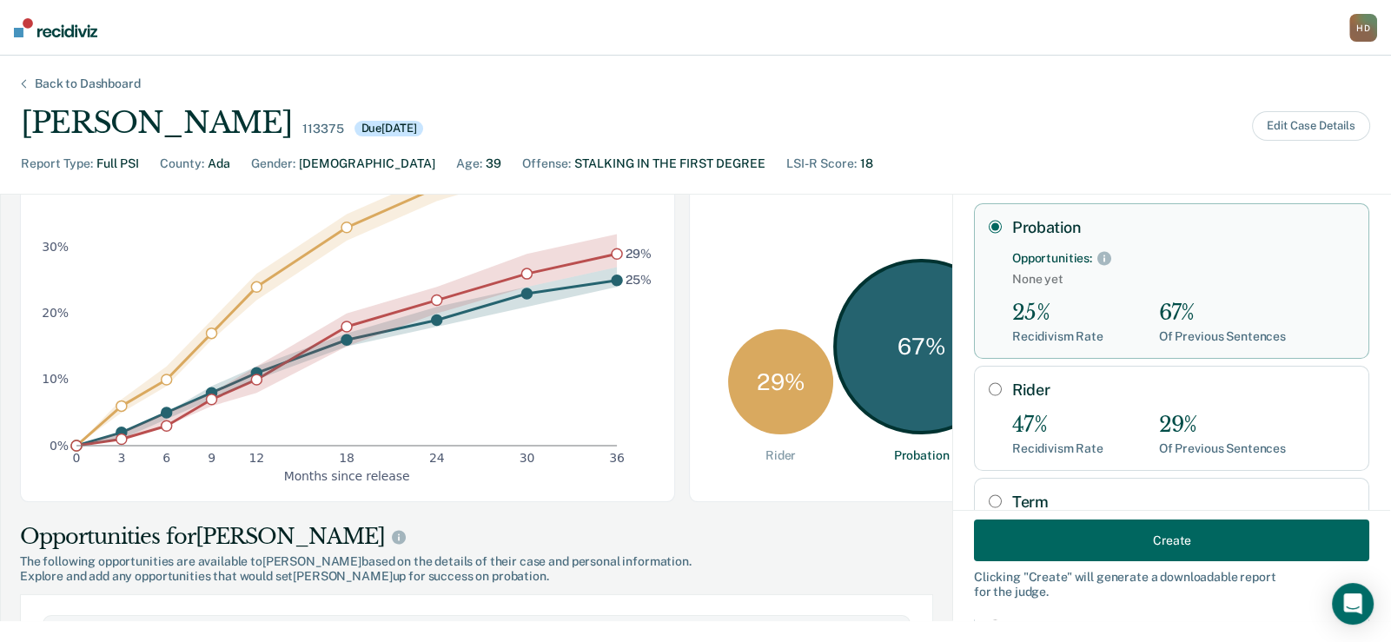
click at [1086, 540] on button "Create" at bounding box center [1171, 540] width 395 height 42
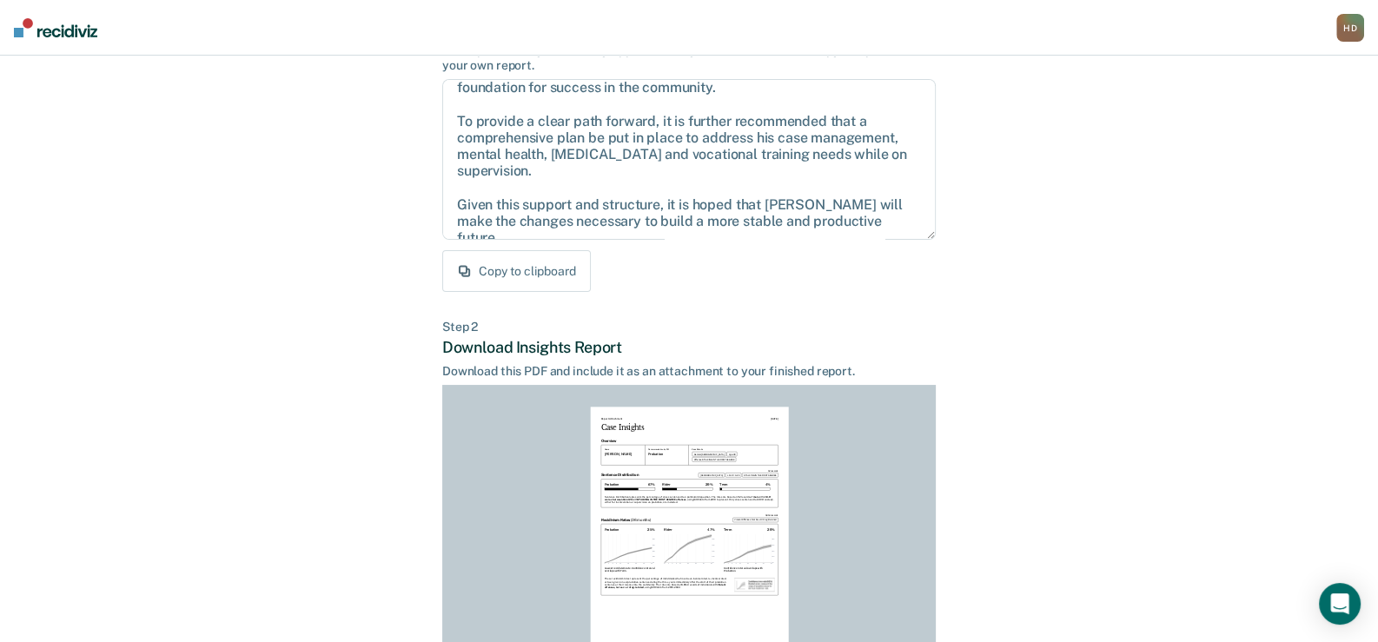
scroll to position [347, 0]
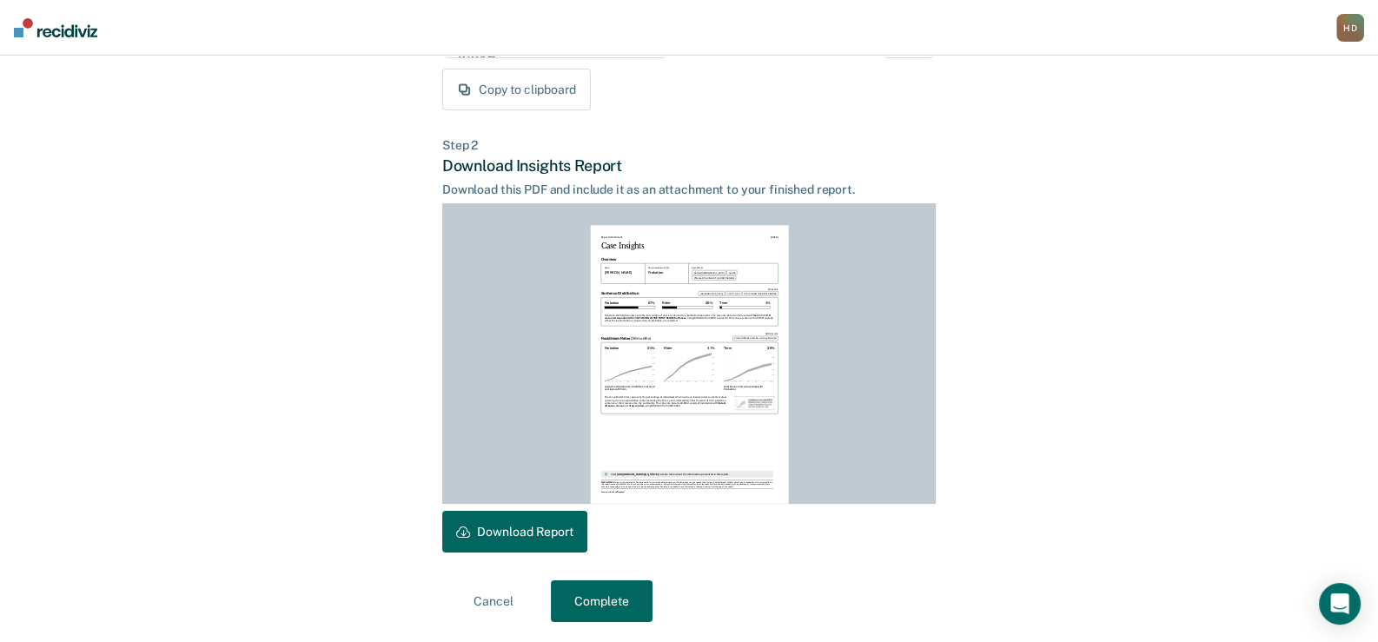
click at [506, 524] on button "Download Report" at bounding box center [514, 532] width 145 height 42
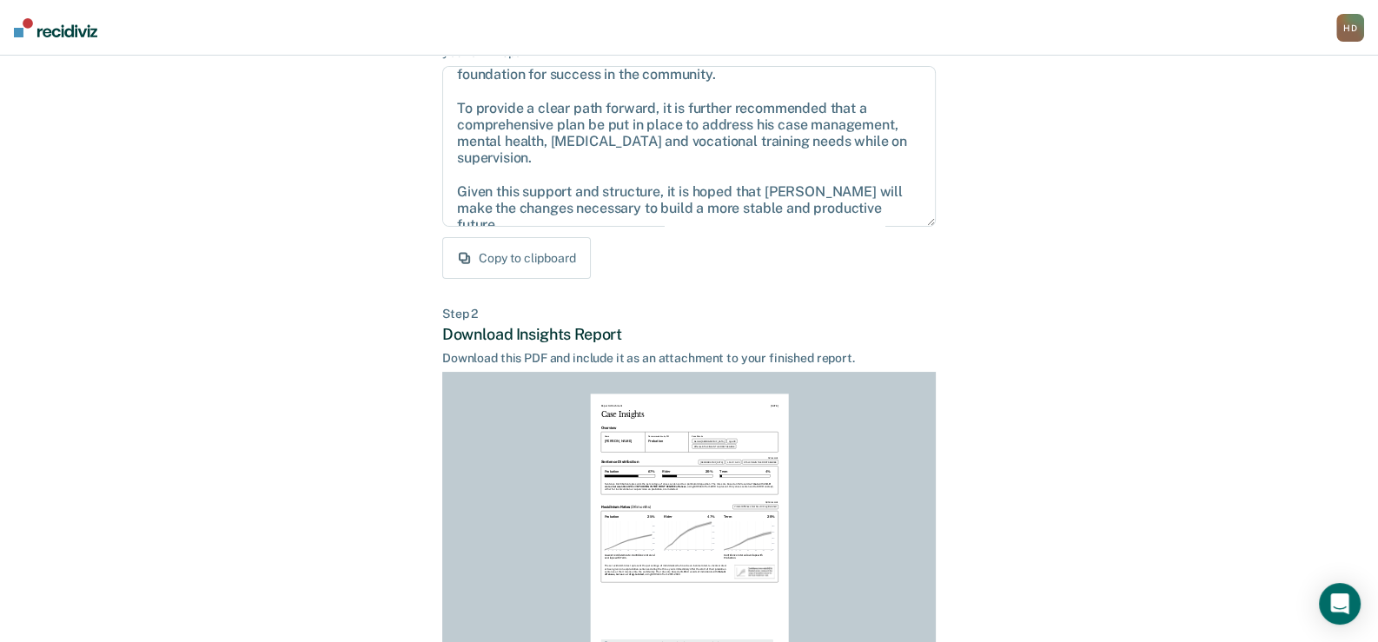
scroll to position [0, 0]
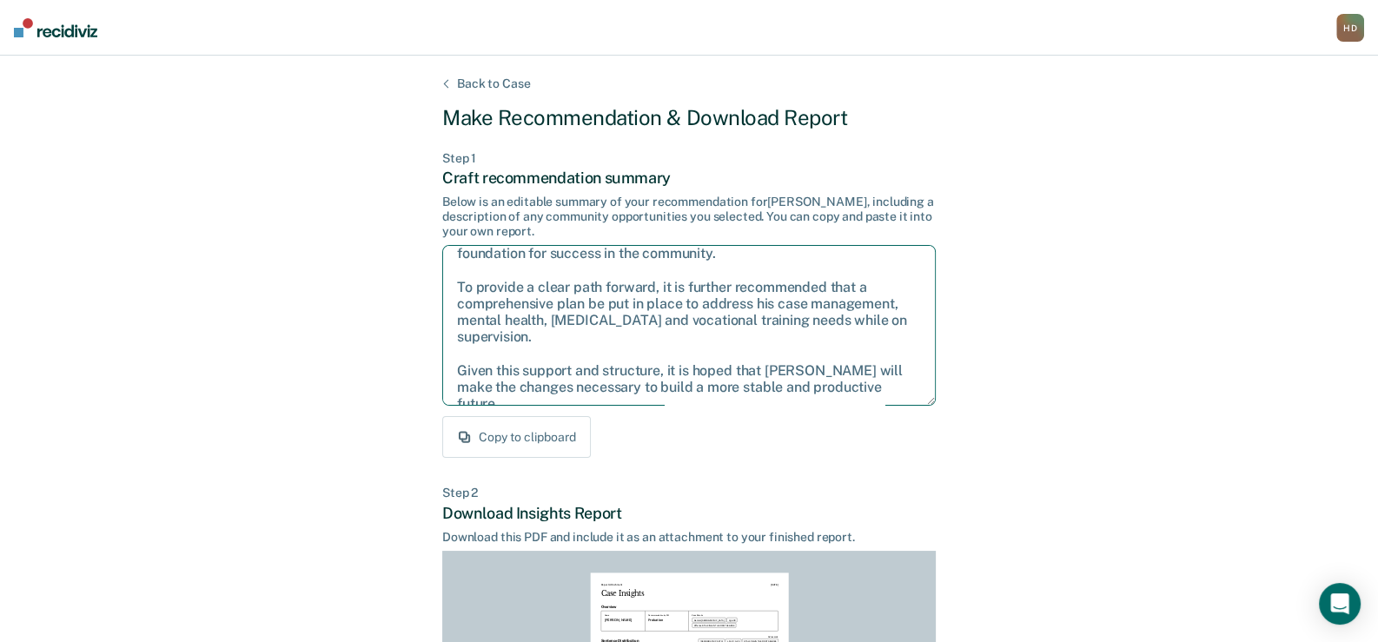
click at [501, 258] on textarea "After careful consideration of the details of this case, it is recommended that…" at bounding box center [688, 325] width 493 height 161
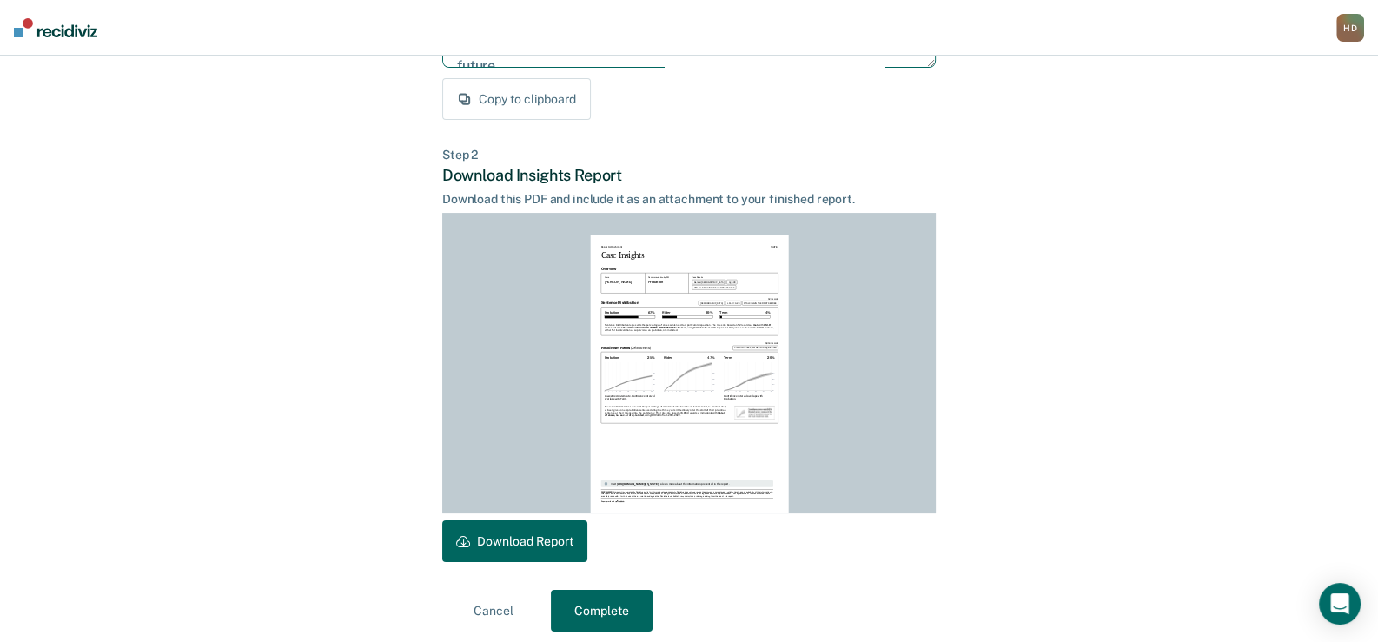
scroll to position [347, 0]
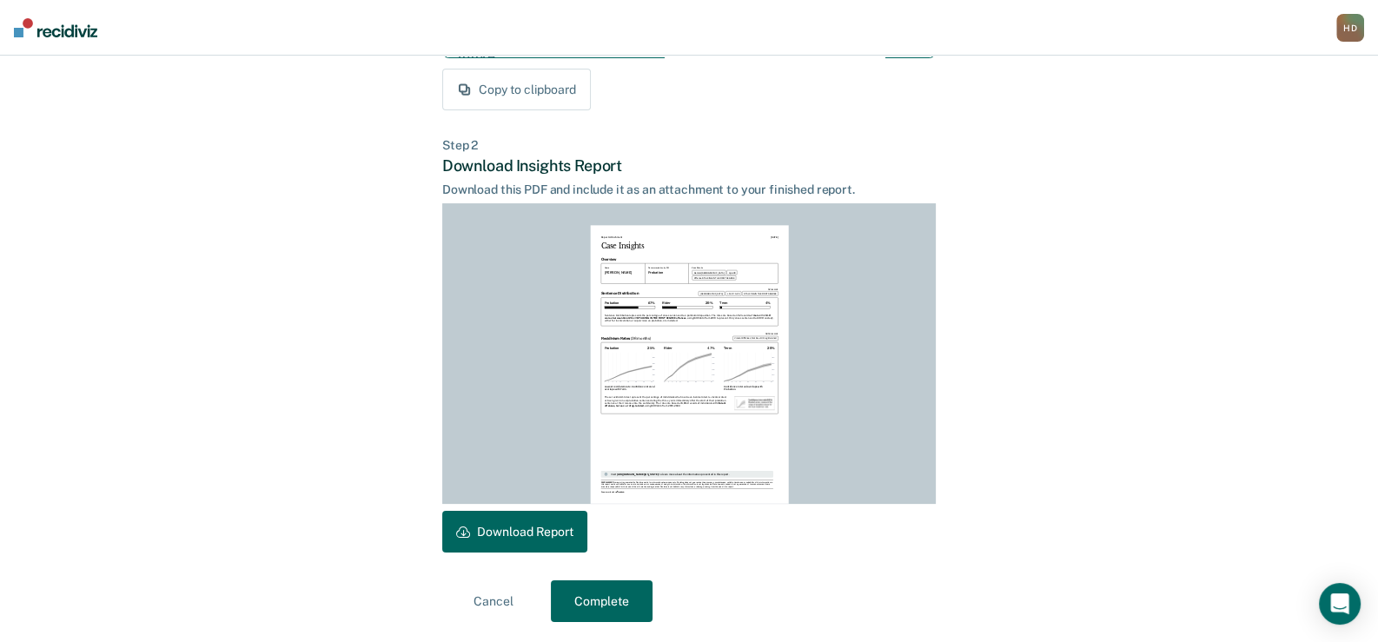
drag, startPoint x: 457, startPoint y: 267, endPoint x: 912, endPoint y: 62, distance: 499.2
click at [622, 597] on button "Complete" at bounding box center [602, 601] width 102 height 42
